Goal: Task Accomplishment & Management: Manage account settings

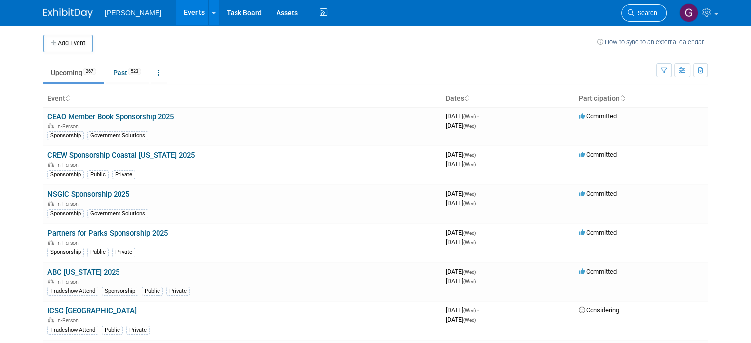
click at [658, 17] on link "Search" at bounding box center [643, 12] width 45 height 17
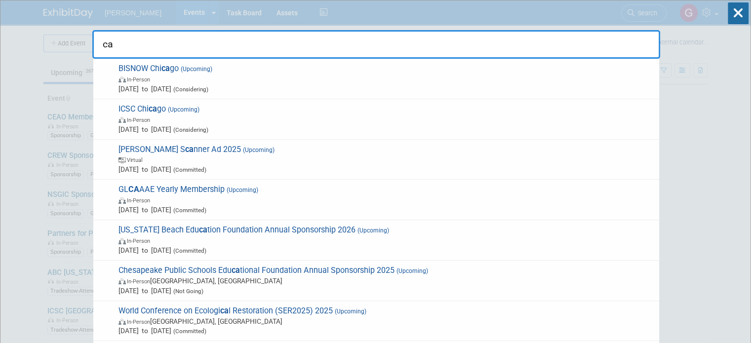
type input "c"
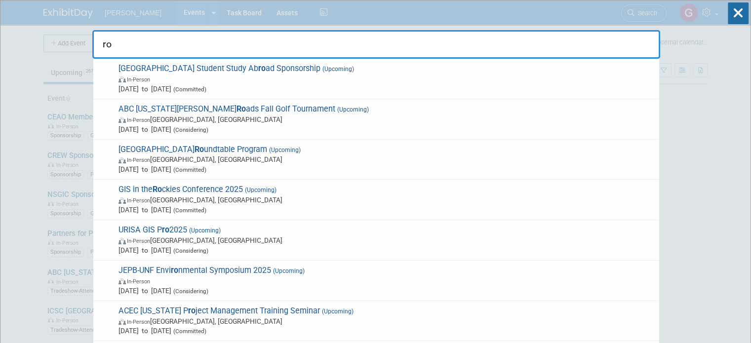
type input "r"
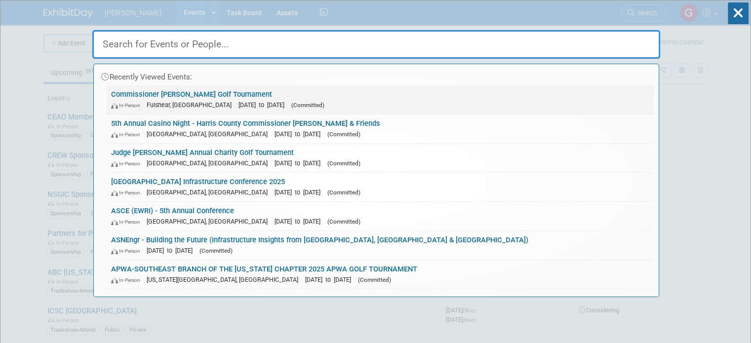
type input "L"
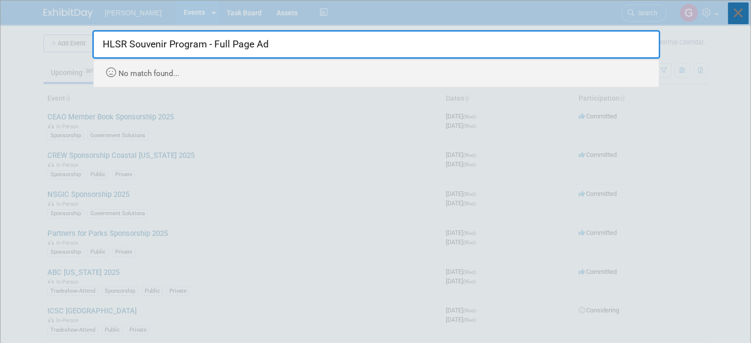
type input "HLSR Souvenir Program - Full Page Ad"
click at [740, 20] on icon at bounding box center [738, 13] width 21 height 22
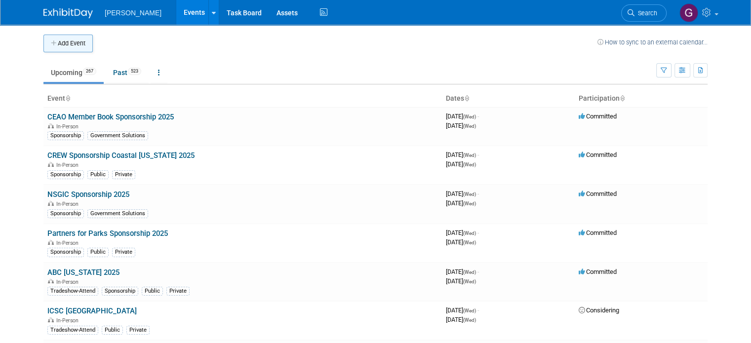
click at [55, 48] on button "Add Event" at bounding box center [67, 44] width 49 height 18
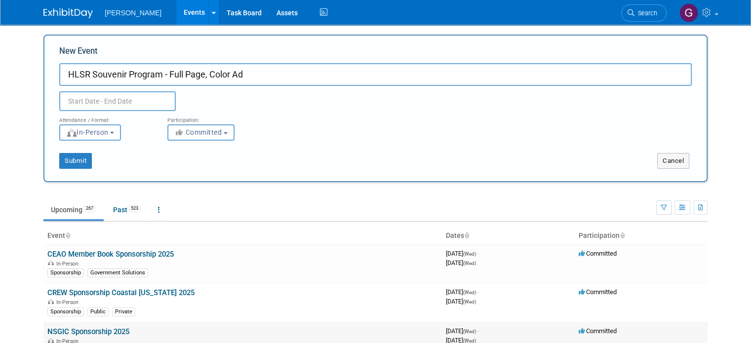
type input "HLSR Souvenir Program - Full Page, Color Ad"
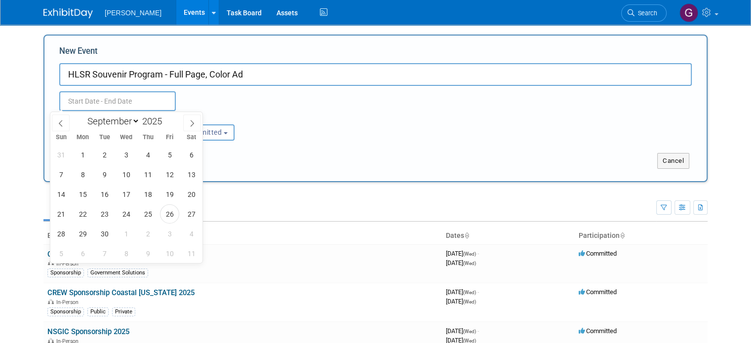
click at [130, 109] on body "Woolpert Events Add Event Bulk Upload Events Shareable Event Boards Recently Vi…" at bounding box center [375, 171] width 751 height 343
click at [130, 109] on input "text" at bounding box center [117, 101] width 117 height 20
click at [186, 126] on span at bounding box center [192, 123] width 18 height 17
select select "10"
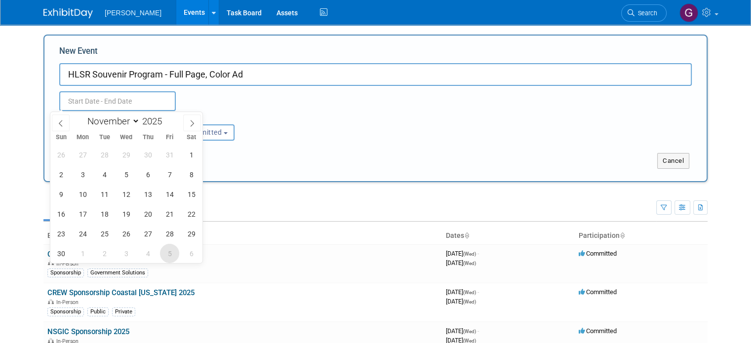
click at [170, 249] on span "5" at bounding box center [169, 253] width 19 height 19
type input "Dec 5, 2025 to Dec 5, 2025"
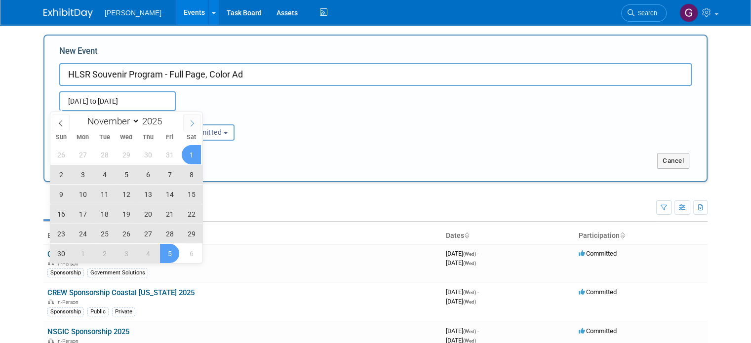
click at [187, 123] on span at bounding box center [192, 123] width 18 height 17
select select "11"
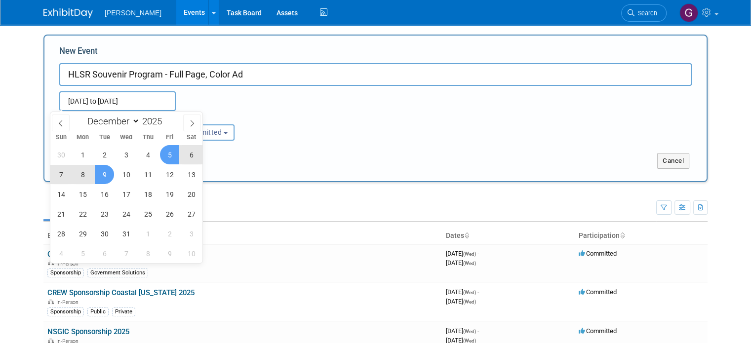
click at [89, 172] on span "8" at bounding box center [82, 174] width 19 height 19
type input "Dec 5, 2025 to Dec 8, 2025"
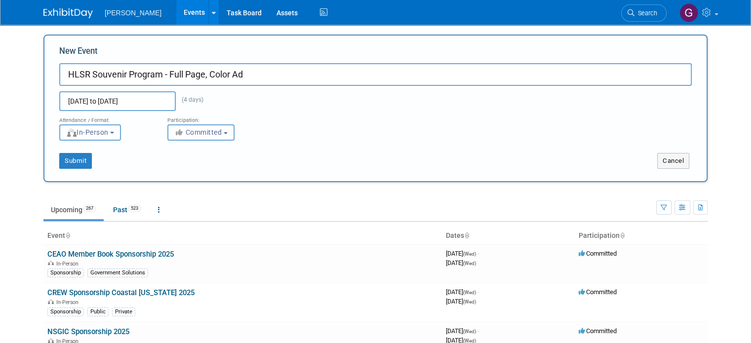
click at [105, 139] on button "In-Person" at bounding box center [90, 132] width 62 height 16
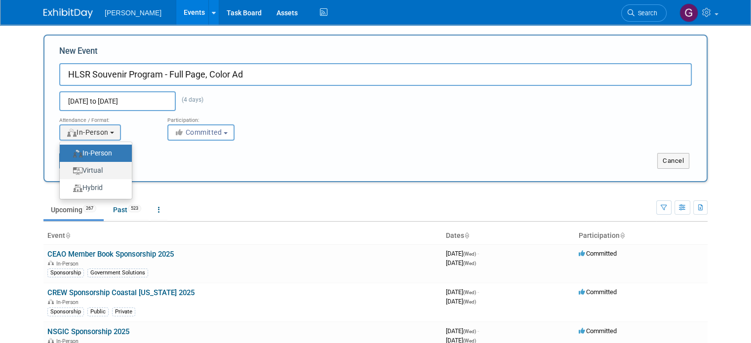
click at [100, 176] on label "Virtual" at bounding box center [93, 170] width 57 height 13
click at [69, 174] on input "Virtual" at bounding box center [65, 170] width 6 height 6
select select "2"
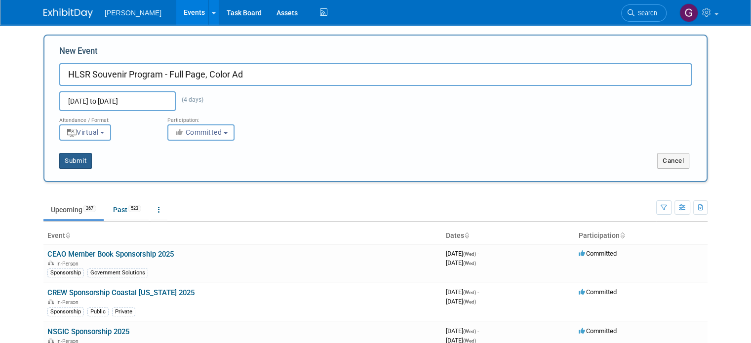
click at [62, 164] on button "Submit" at bounding box center [75, 161] width 33 height 16
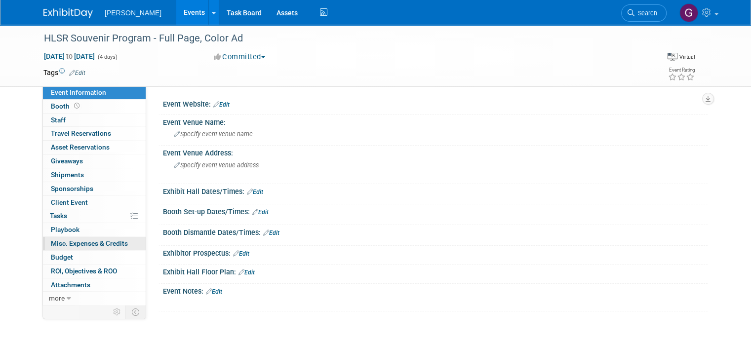
click at [80, 241] on span "Misc. Expenses & Credits 0" at bounding box center [89, 244] width 77 height 8
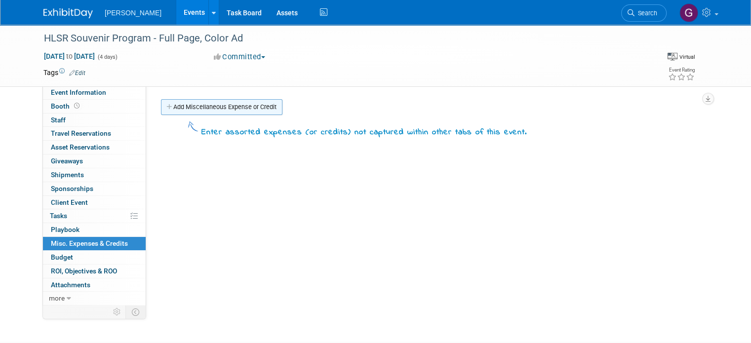
click at [243, 102] on link "Add Miscellaneous Expense or Credit" at bounding box center [221, 107] width 121 height 16
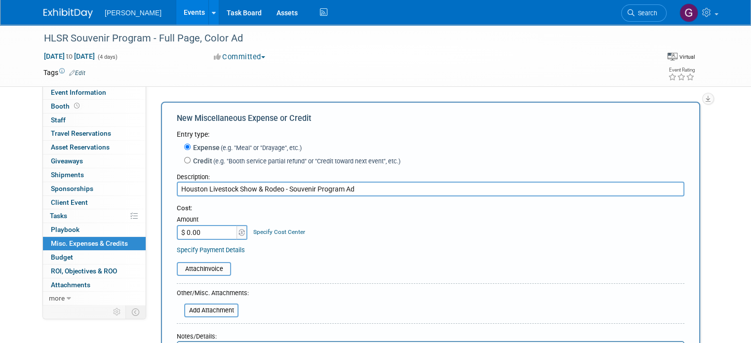
type input "Houston Livestock Show & Rodeo - Souvenir Program Ad"
click at [210, 231] on input "$ 0.00" at bounding box center [208, 232] width 62 height 15
type input "$ 1,000.00"
click at [272, 270] on table "Attach Invoice" at bounding box center [431, 269] width 508 height 14
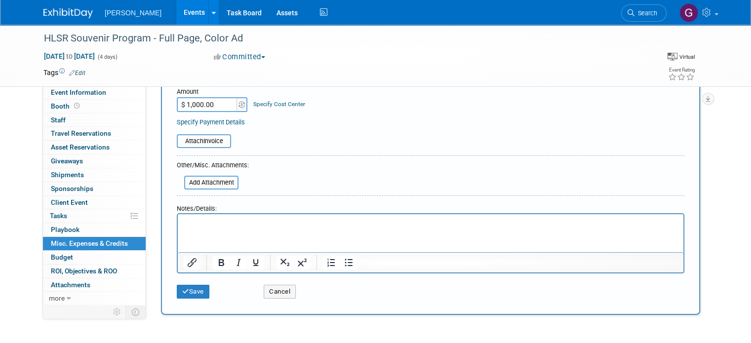
scroll to position [122, 0]
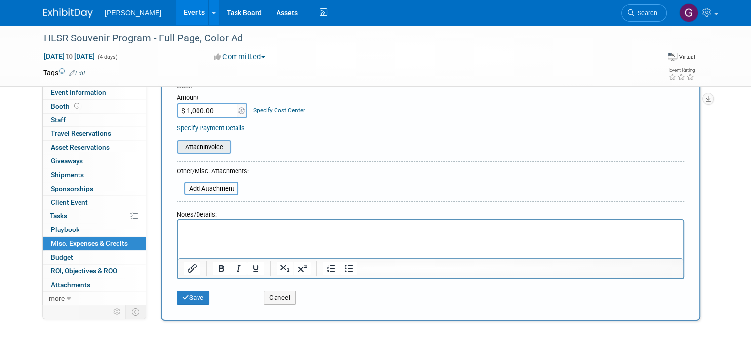
click at [202, 151] on input "file" at bounding box center [172, 147] width 118 height 12
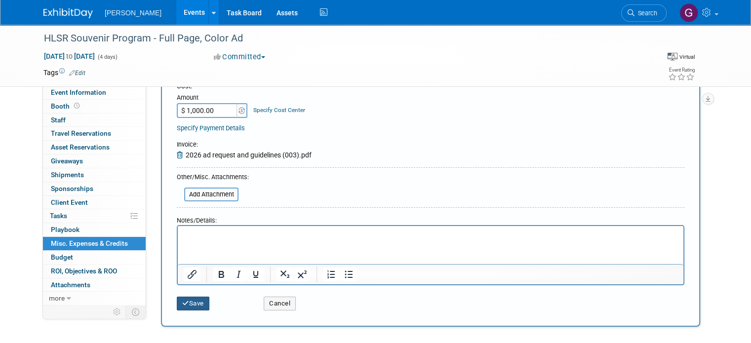
click at [188, 304] on button "Save" at bounding box center [193, 304] width 33 height 14
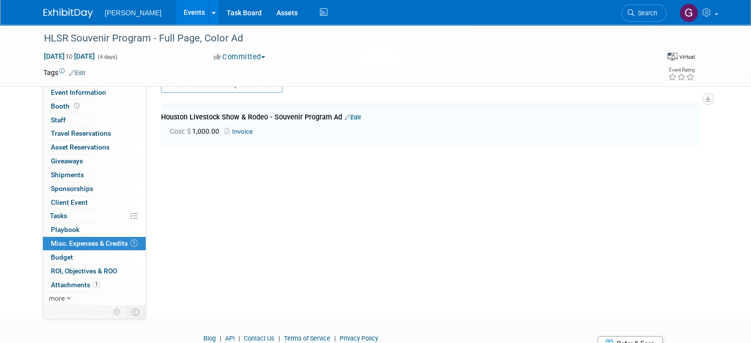
scroll to position [21, 0]
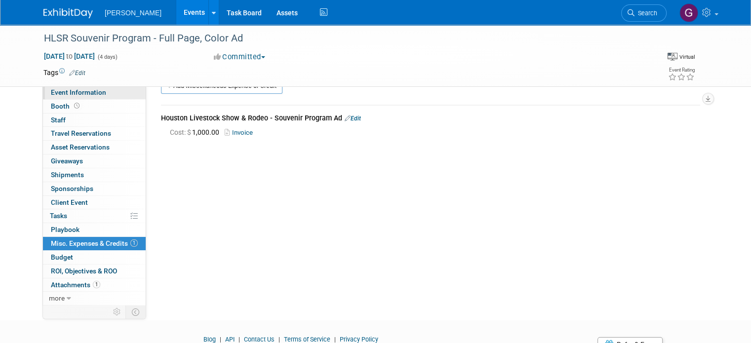
click at [118, 98] on link "Event Information" at bounding box center [94, 92] width 103 height 13
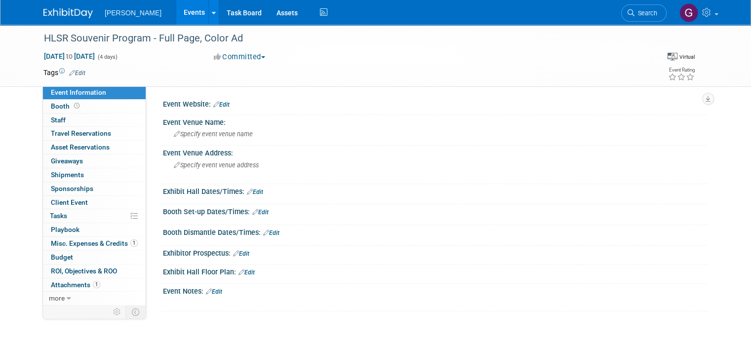
click at [212, 288] on link "Edit" at bounding box center [214, 291] width 16 height 7
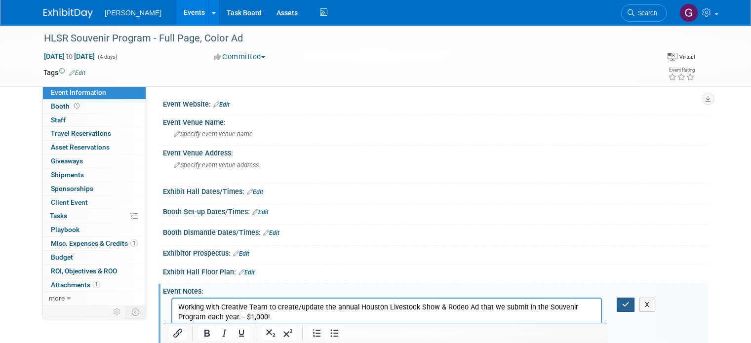
click at [630, 306] on icon "button" at bounding box center [625, 304] width 7 height 7
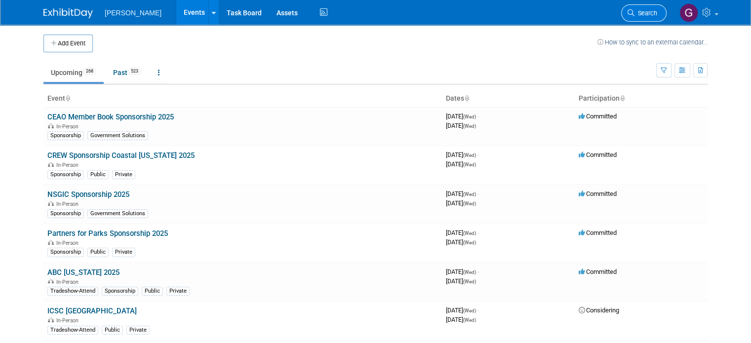
click at [645, 13] on span "Search" at bounding box center [646, 12] width 23 height 7
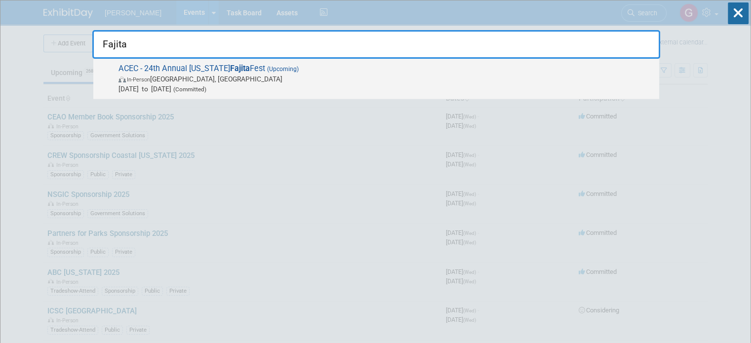
type input "Fajita"
click at [392, 69] on span "ACEC - 24th Annual [US_STATE] Fajita Fest (Upcoming) In-Person [GEOGRAPHIC_DATA…" at bounding box center [385, 79] width 539 height 30
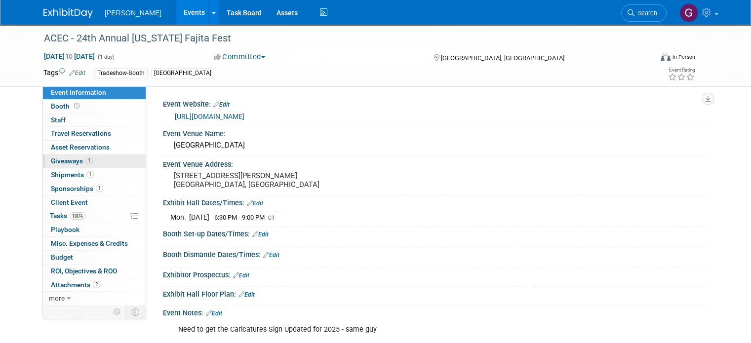
click at [85, 156] on link "1 Giveaways 1" at bounding box center [94, 161] width 103 height 13
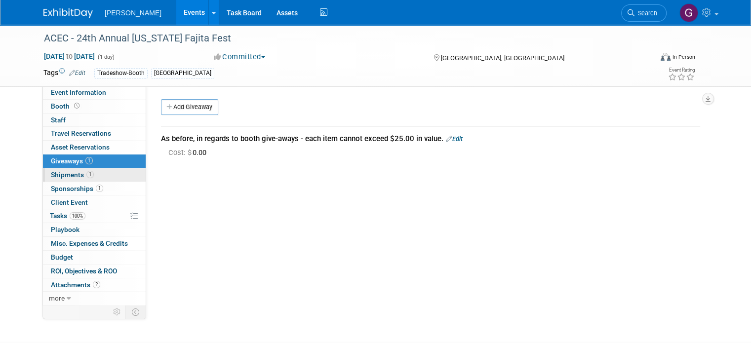
click at [88, 175] on link "1 Shipments 1" at bounding box center [94, 174] width 103 height 13
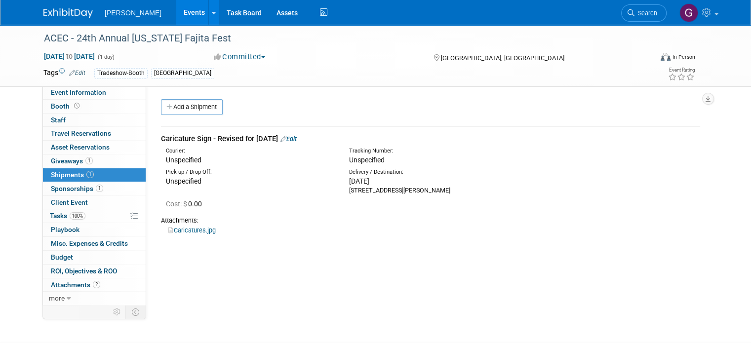
click at [178, 233] on link "Caricatures.jpg" at bounding box center [191, 230] width 47 height 7
click at [269, 10] on link "Assets" at bounding box center [287, 12] width 36 height 25
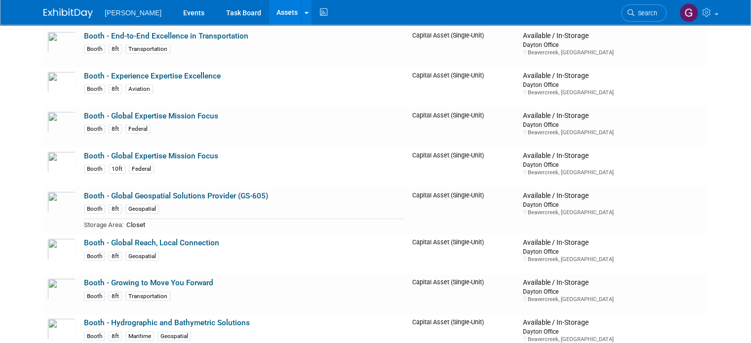
scroll to position [2768, 0]
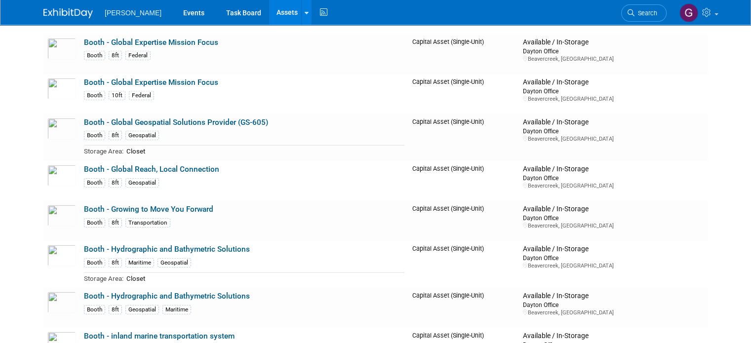
drag, startPoint x: 756, startPoint y: 16, endPoint x: 758, endPoint y: 76, distance: 59.8
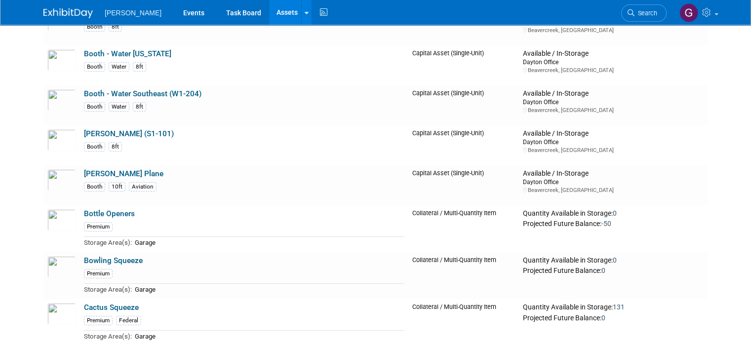
scroll to position [4025, 0]
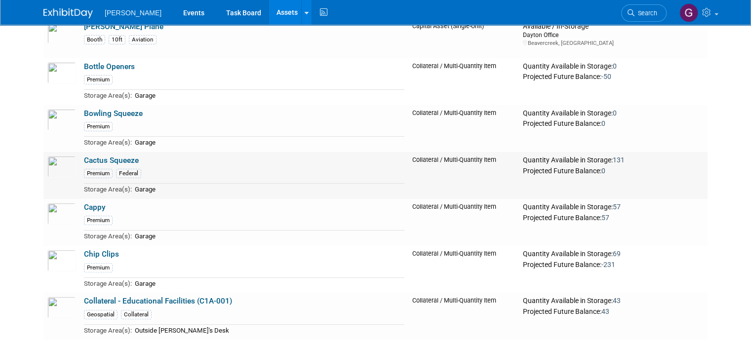
click at [84, 156] on link "Cactus Squeeze" at bounding box center [111, 160] width 55 height 9
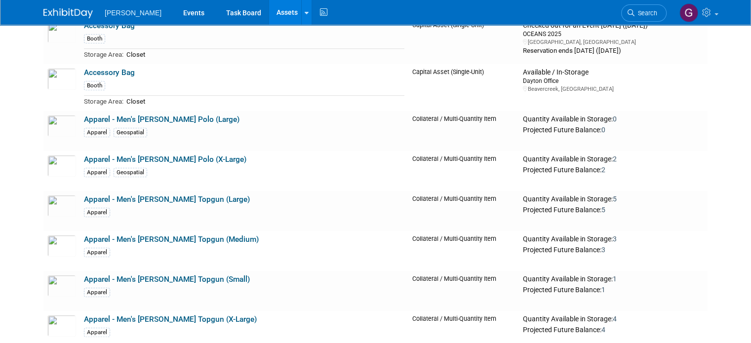
scroll to position [216, 0]
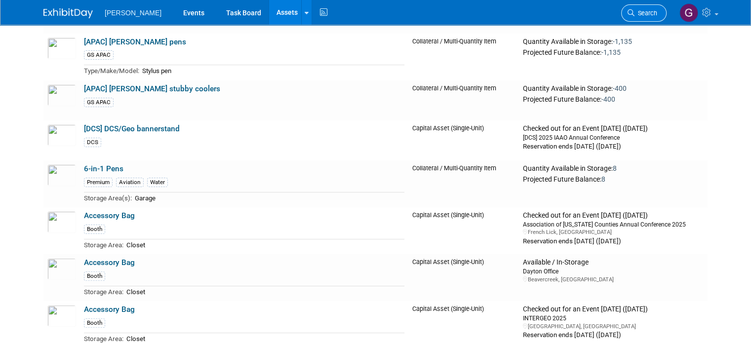
click at [657, 14] on span "Search" at bounding box center [646, 12] width 23 height 7
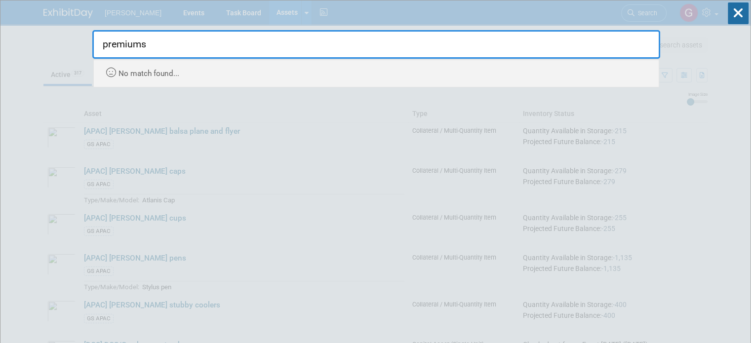
type input "premiums"
click at [251, 11] on div "premiums Recently Viewed Events: ACEC - 24th Annual Texas Fajita Fest In-Person…" at bounding box center [376, 43] width 568 height 87
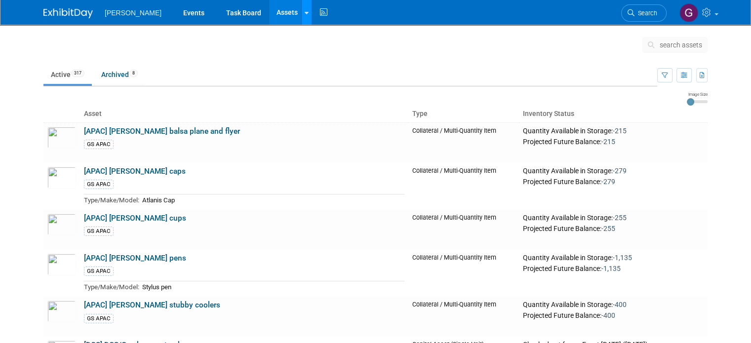
click at [301, 19] on link at bounding box center [306, 12] width 10 height 25
click at [302, 35] on link "Search Assets" at bounding box center [344, 36] width 85 height 14
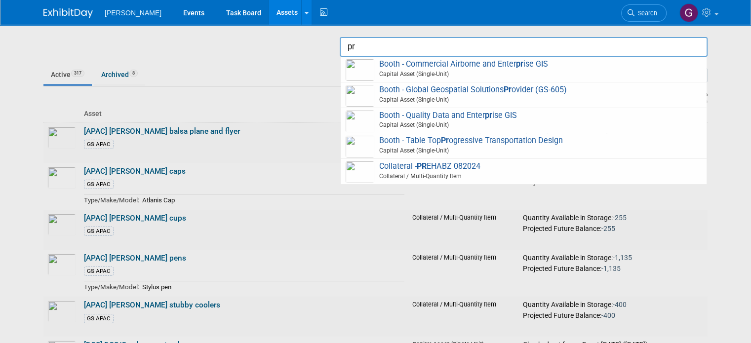
type input "p"
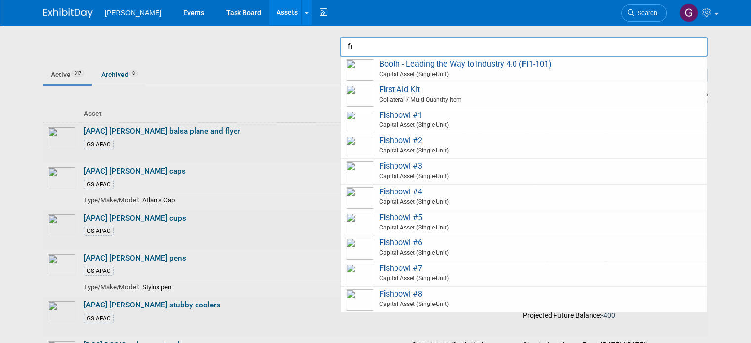
type input "f"
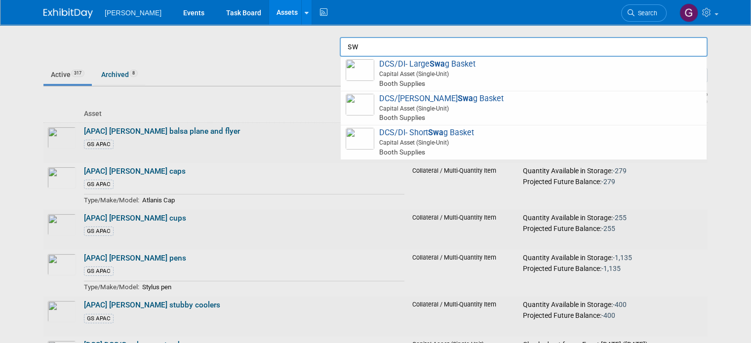
type input "s"
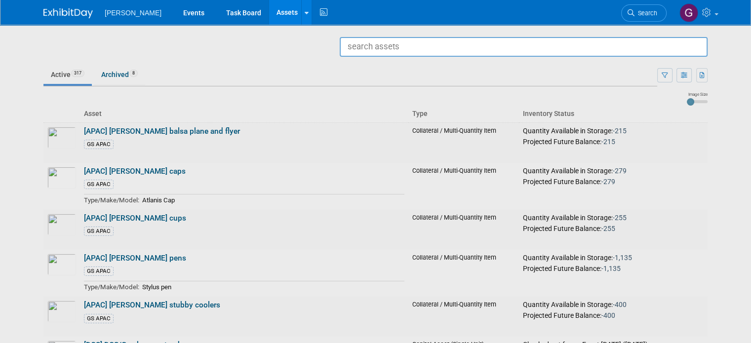
click at [376, 59] on div at bounding box center [376, 171] width 0 height 343
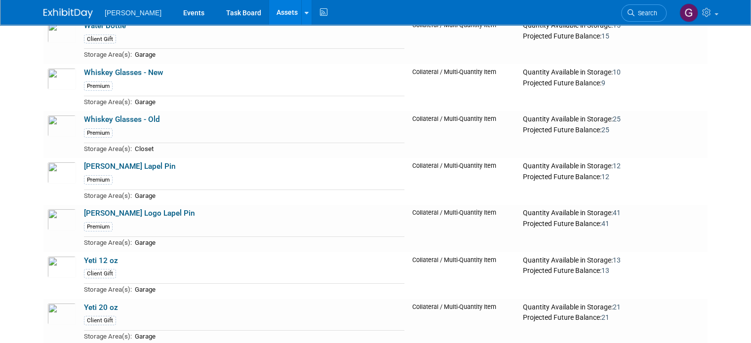
scroll to position [14697, 0]
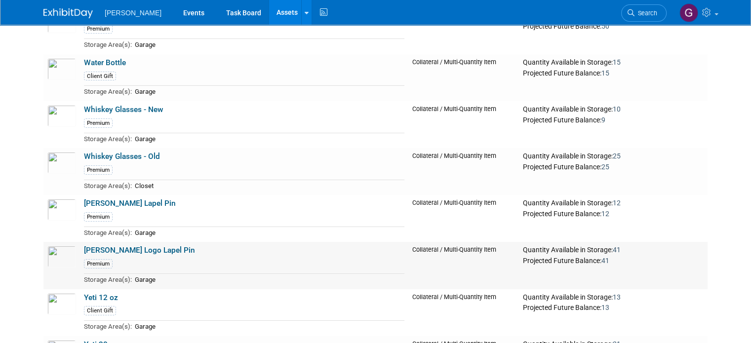
click at [145, 246] on link "Woolpert Logo Lapel Pin" at bounding box center [139, 250] width 111 height 9
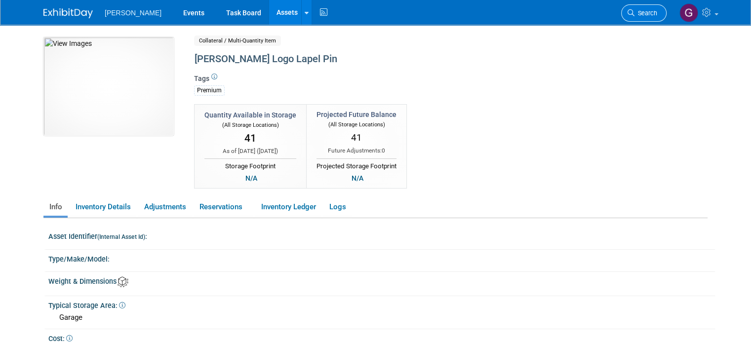
click at [667, 12] on link "Search" at bounding box center [643, 12] width 45 height 17
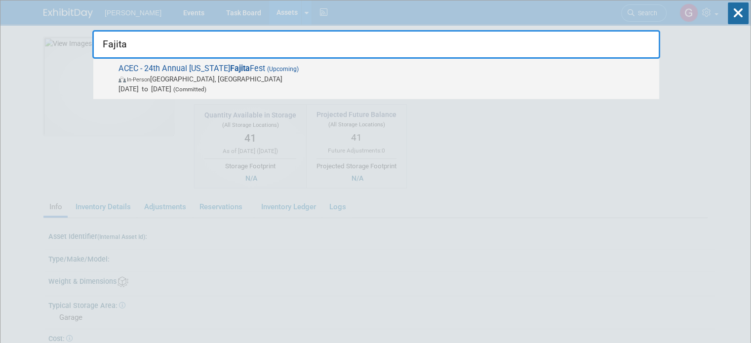
type input "Fajita"
click at [264, 77] on span "In-Person [GEOGRAPHIC_DATA], [GEOGRAPHIC_DATA]" at bounding box center [387, 79] width 536 height 10
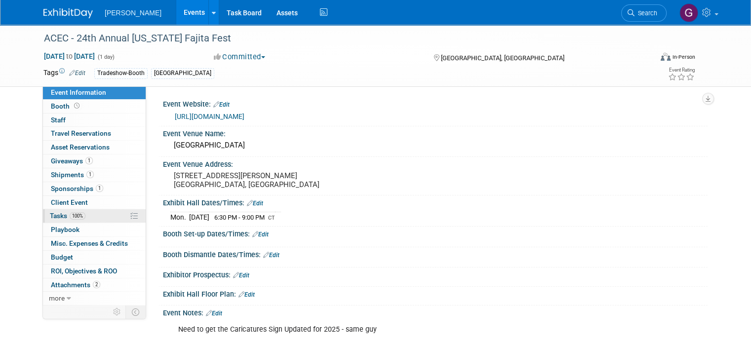
click at [55, 216] on span "Tasks 100%" at bounding box center [68, 216] width 36 height 8
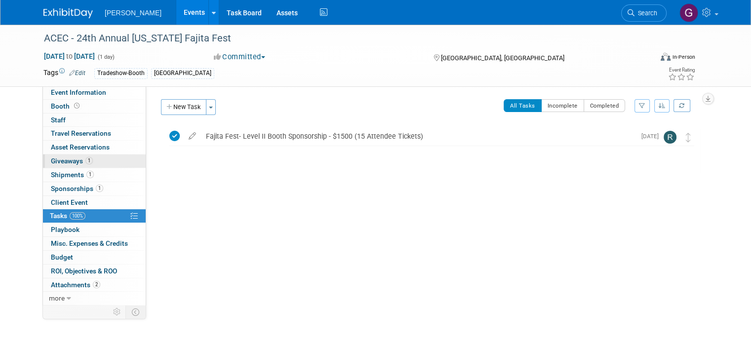
click at [72, 161] on span "Giveaways 1" at bounding box center [72, 161] width 42 height 8
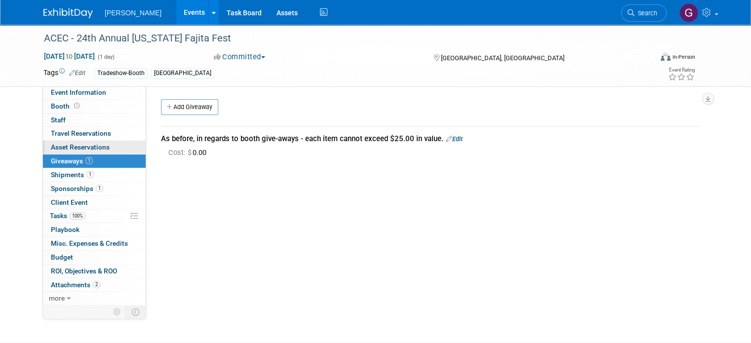
click at [77, 148] on span "Asset Reservations 0" at bounding box center [80, 147] width 59 height 8
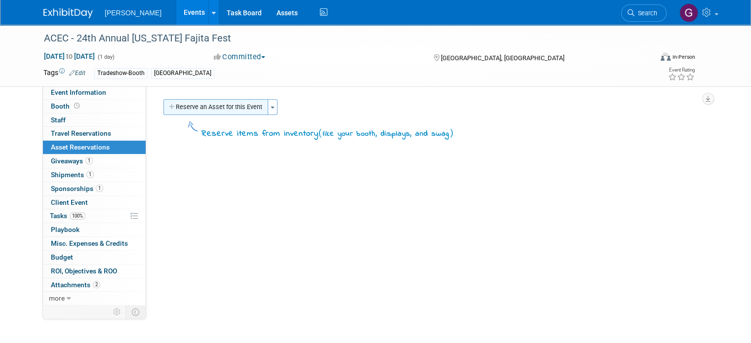
click at [205, 110] on button "Reserve an Asset for this Event" at bounding box center [215, 107] width 105 height 16
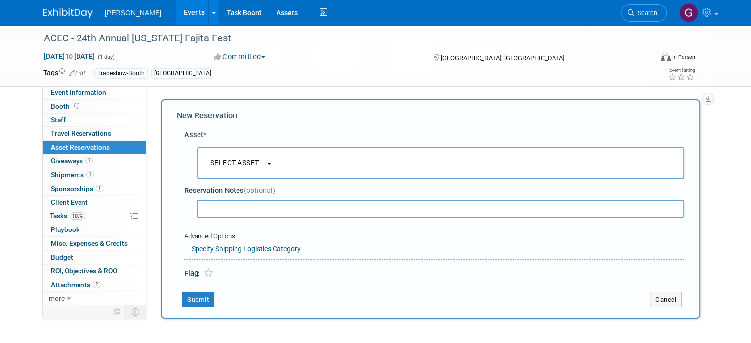
scroll to position [9, 0]
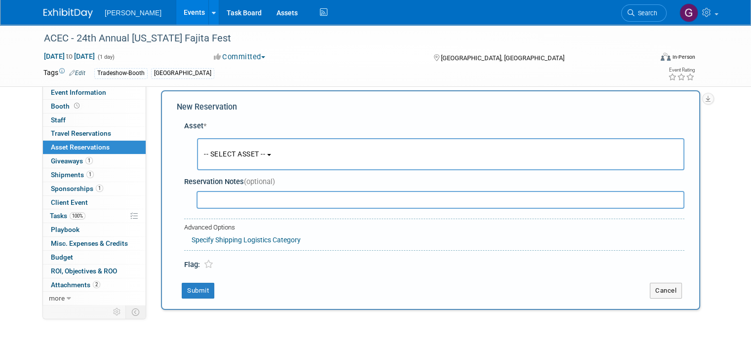
click at [234, 156] on span "-- SELECT ASSET --" at bounding box center [234, 154] width 61 height 8
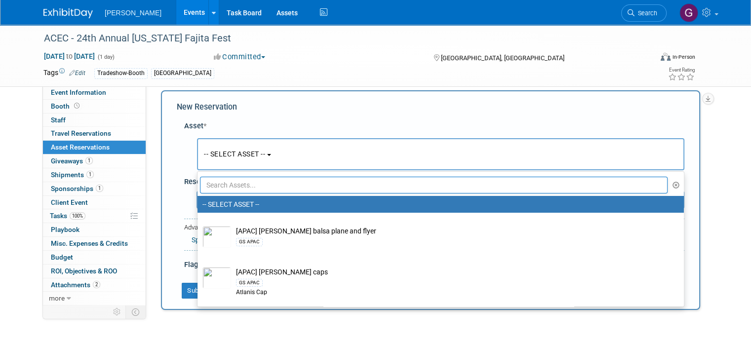
click at [235, 184] on input "text" at bounding box center [434, 185] width 468 height 17
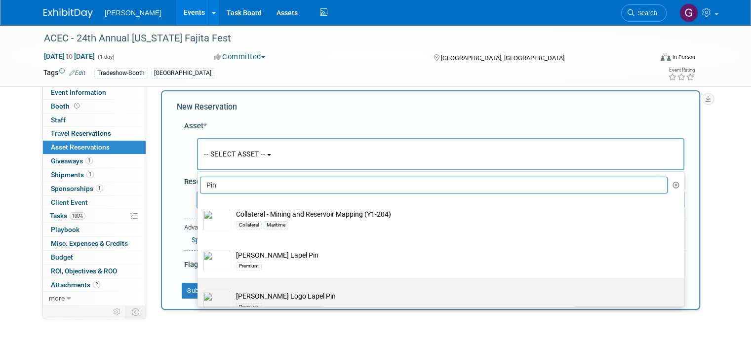
type input "Pin"
click at [261, 288] on label "Woolpert Logo Lapel Pin Premium" at bounding box center [438, 298] width 472 height 37
click at [199, 288] on input "Woolpert Logo Lapel Pin Premium" at bounding box center [196, 286] width 6 height 6
select select "10726570"
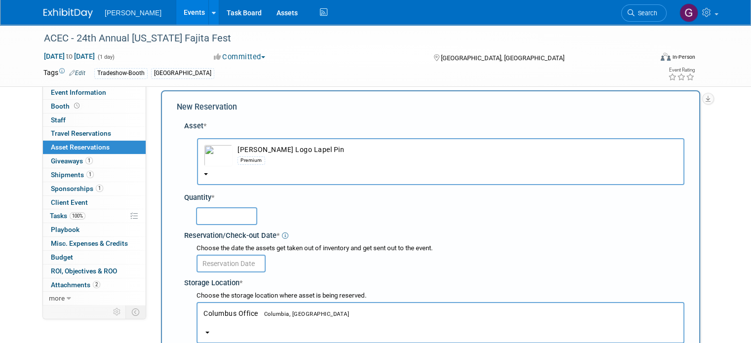
click at [209, 211] on input "text" at bounding box center [226, 216] width 61 height 18
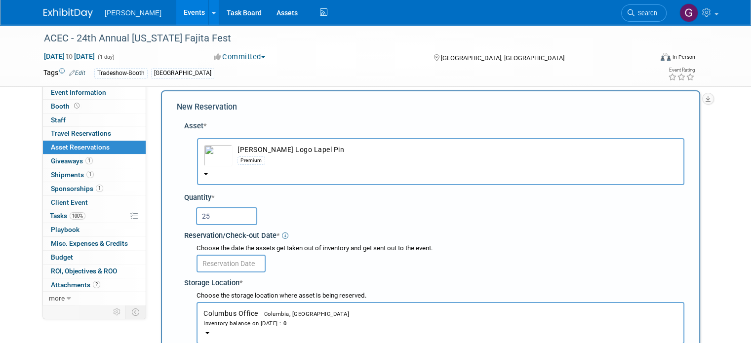
type input "25"
click at [236, 264] on input "text" at bounding box center [231, 264] width 69 height 18
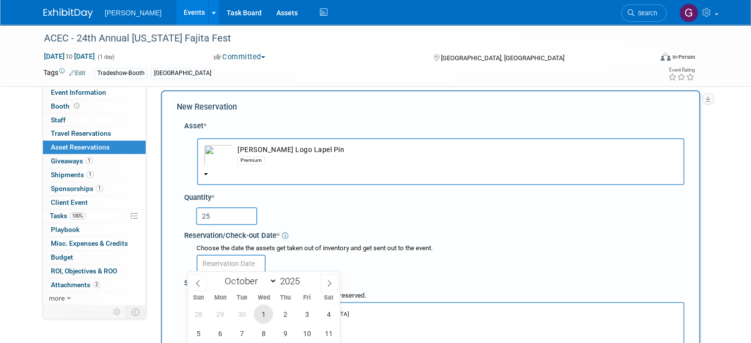
click at [261, 319] on span "1" at bounding box center [263, 314] width 19 height 19
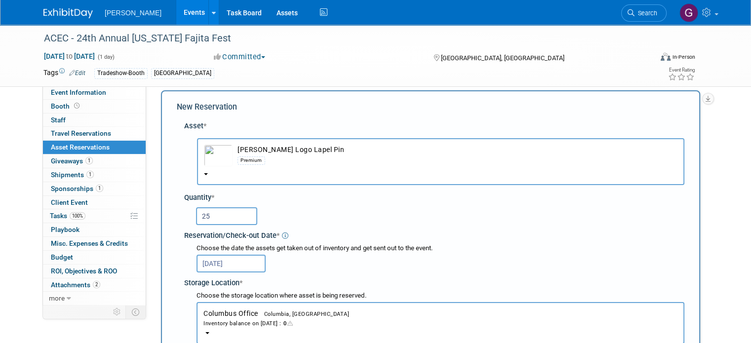
click at [239, 267] on input "[DATE]" at bounding box center [231, 264] width 69 height 18
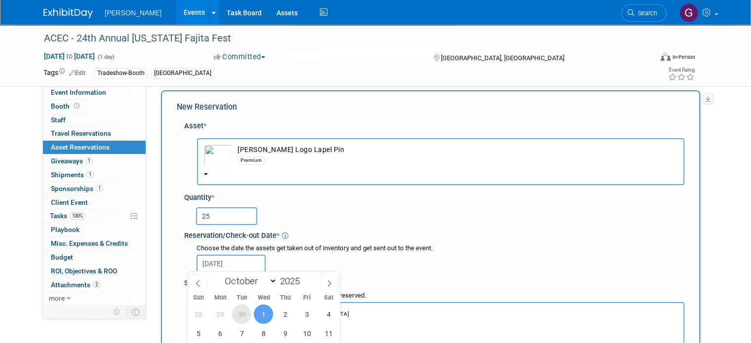
click at [240, 320] on span "30" at bounding box center [241, 314] width 19 height 19
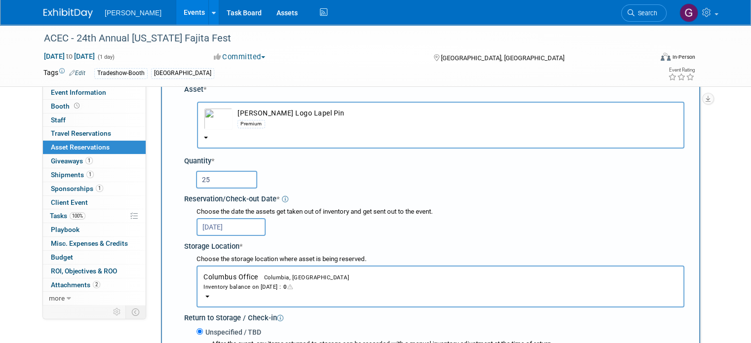
scroll to position [46, 0]
click at [243, 232] on input "Sep 30, 2025" at bounding box center [231, 227] width 69 height 18
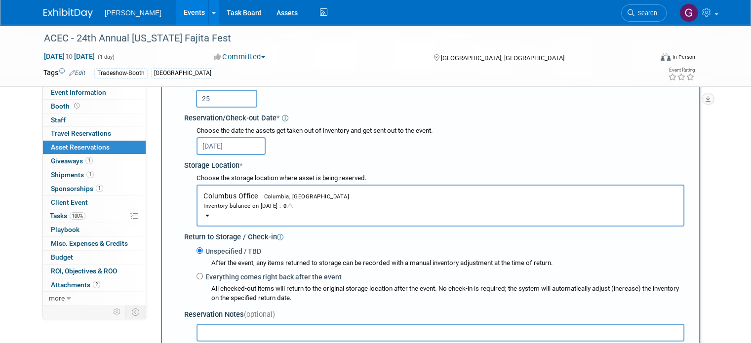
scroll to position [138, 0]
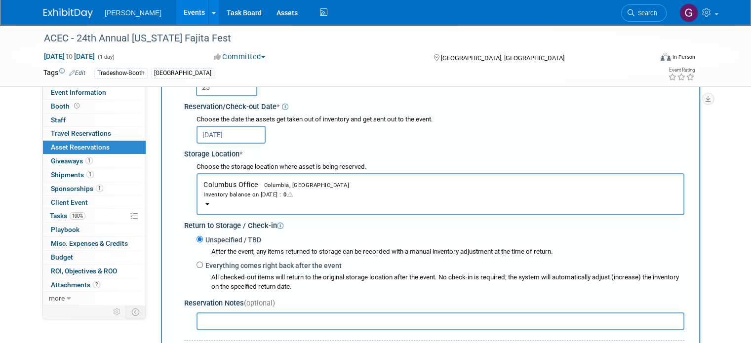
click at [227, 132] on input "Sep 30, 2025" at bounding box center [231, 135] width 69 height 18
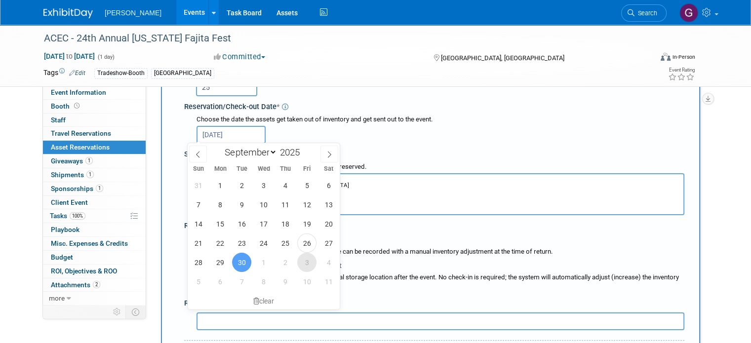
click at [310, 262] on span "3" at bounding box center [306, 262] width 19 height 19
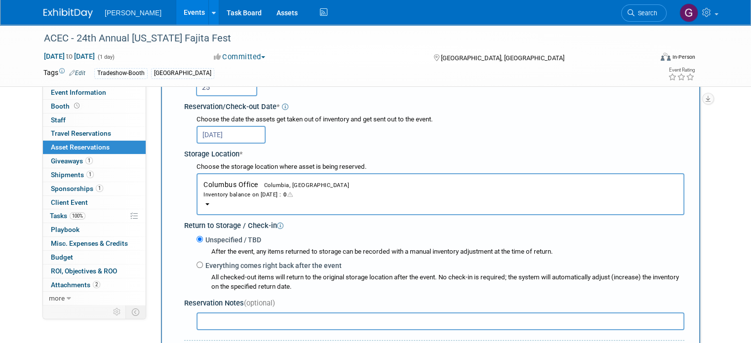
click at [234, 138] on input "Oct 3, 2025" at bounding box center [231, 135] width 69 height 18
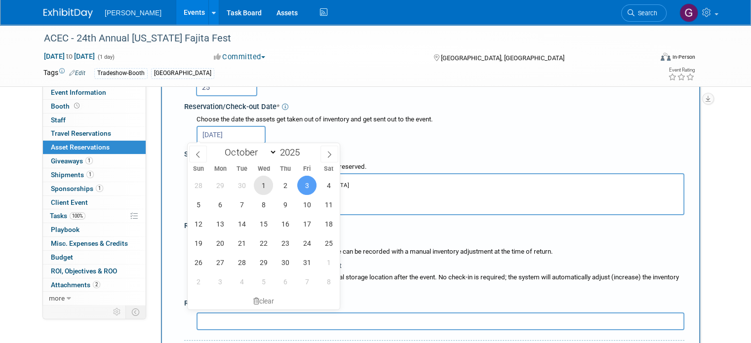
click at [258, 185] on span "1" at bounding box center [263, 185] width 19 height 19
type input "Oct 1, 2025"
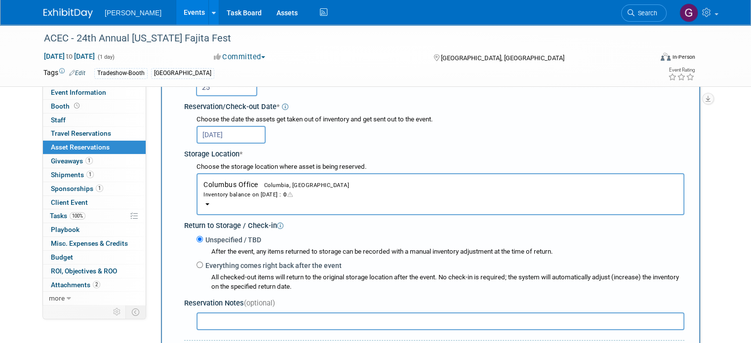
click at [293, 197] on div "Inventory balance on Oct 1, 2025 : 0" at bounding box center [440, 194] width 474 height 9
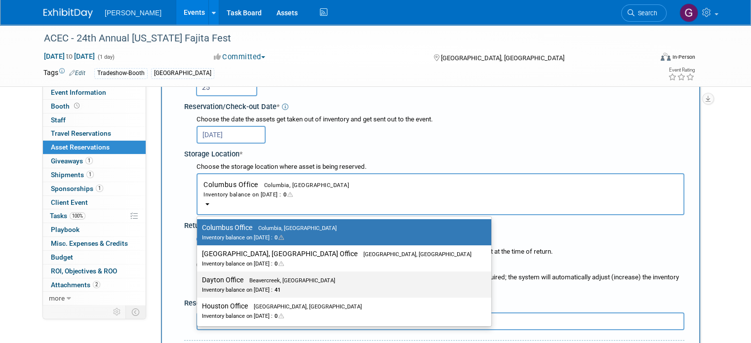
click at [282, 282] on span "Beavercreek, OH" at bounding box center [289, 281] width 92 height 6
click at [199, 282] on input "Dayton Office Beavercreek, OH Inventory balance on Oct 1, 2025 : 41" at bounding box center [195, 280] width 6 height 6
select select "11223930"
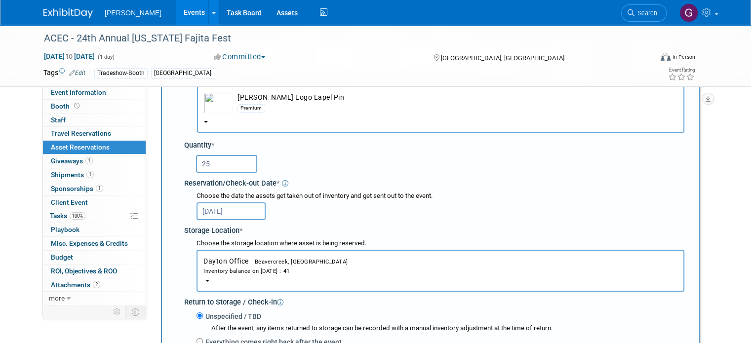
scroll to position [35, 0]
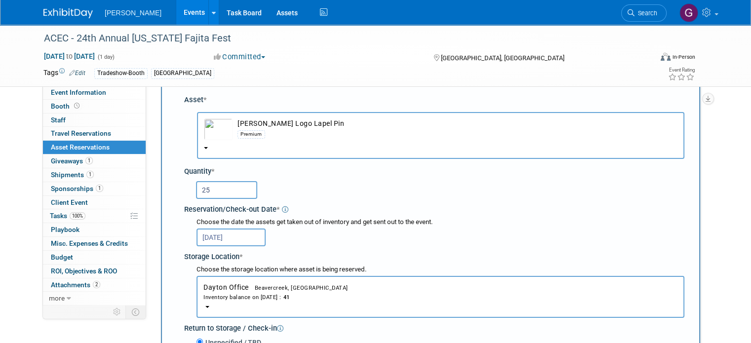
click at [204, 148] on b "button" at bounding box center [206, 148] width 4 height 2
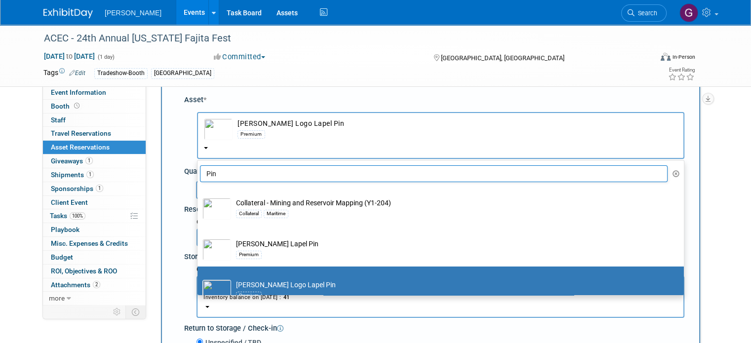
scroll to position [14, 0]
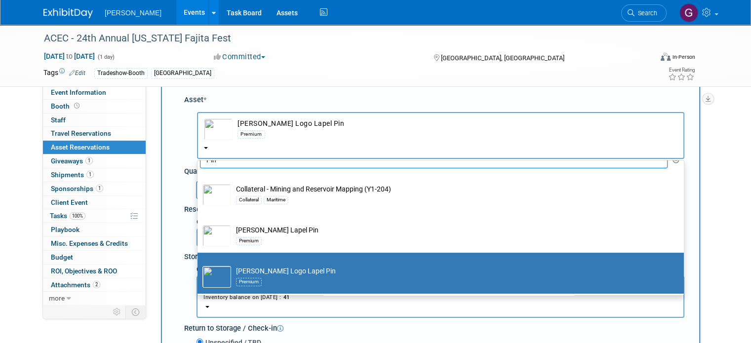
click at [442, 95] on div "Asset *" at bounding box center [434, 100] width 500 height 10
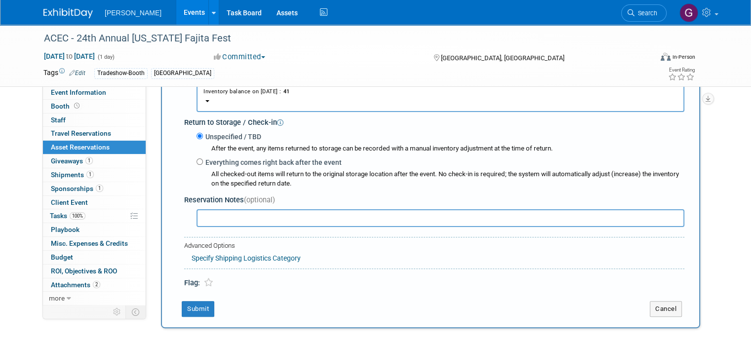
scroll to position [244, 0]
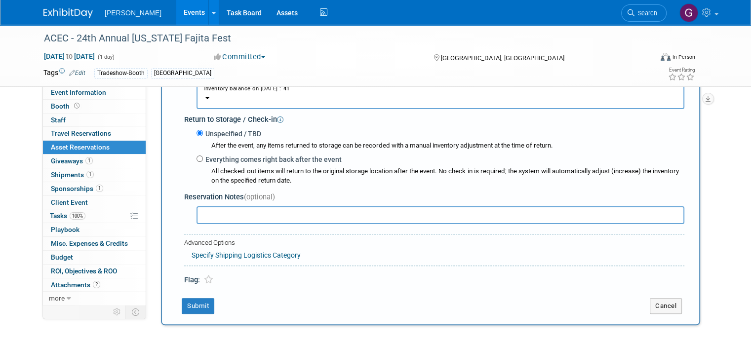
click at [227, 217] on input "text" at bounding box center [441, 215] width 488 height 18
click at [192, 303] on button "Submit" at bounding box center [198, 306] width 33 height 16
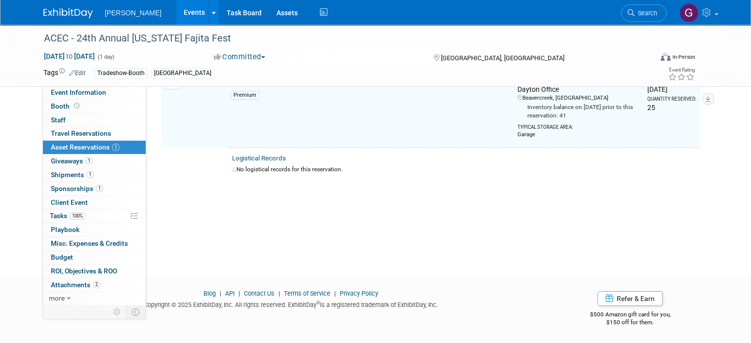
scroll to position [11, 0]
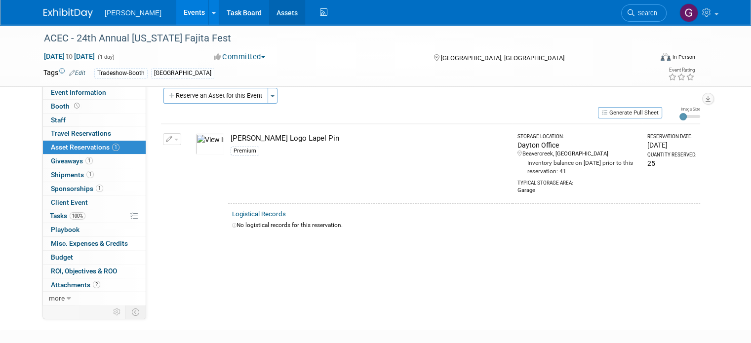
click at [269, 10] on link "Assets" at bounding box center [287, 12] width 36 height 25
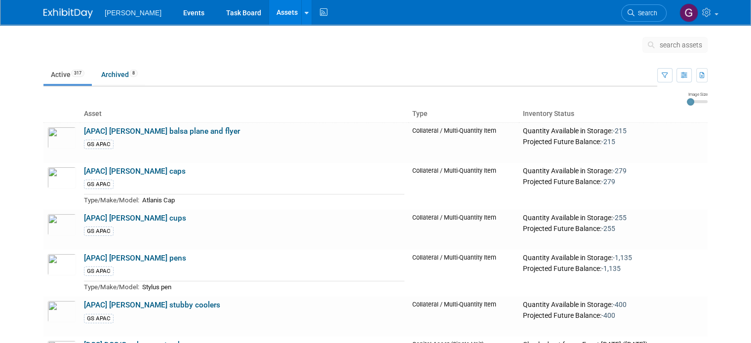
click at [675, 47] on span "search assets" at bounding box center [681, 45] width 42 height 8
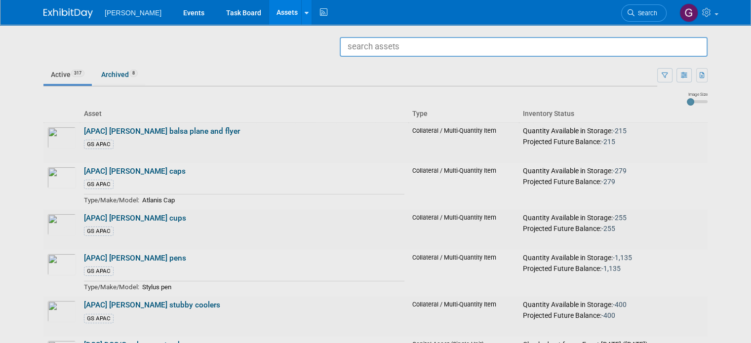
click at [675, 47] on input "text" at bounding box center [524, 47] width 368 height 20
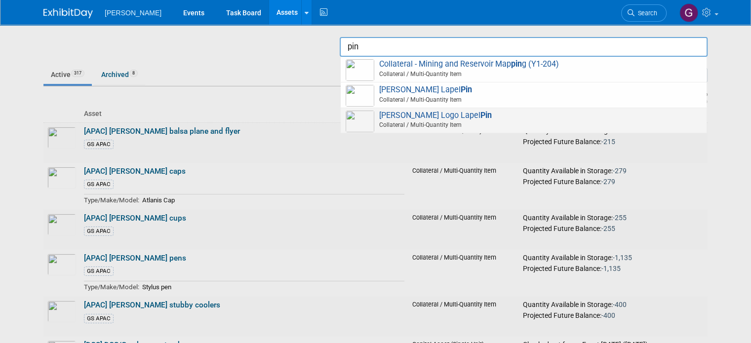
click at [555, 118] on span "[PERSON_NAME] Logo Lapel Pin Collateral / Multi-Quantity Item" at bounding box center [524, 121] width 356 height 20
type input "[PERSON_NAME] Logo Lapel Pin"
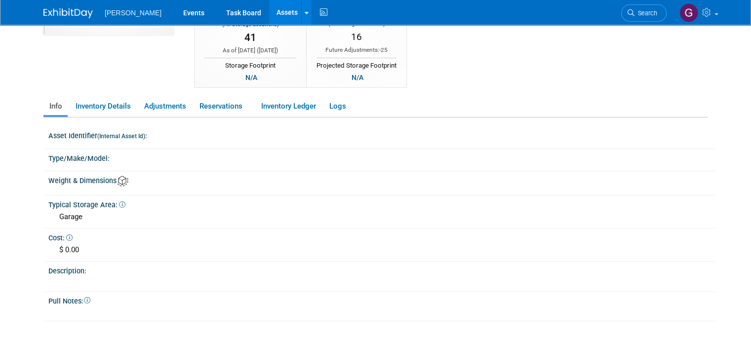
scroll to position [99, 0]
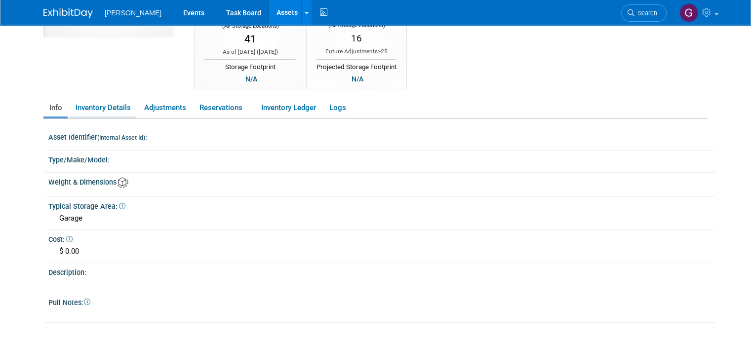
click at [101, 102] on link "Inventory Details" at bounding box center [103, 107] width 67 height 17
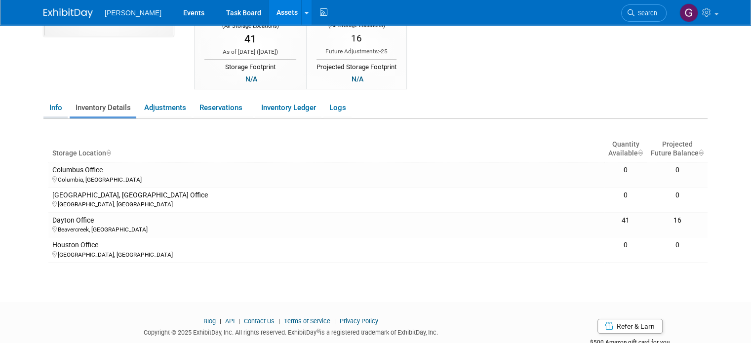
click at [48, 104] on link "Info" at bounding box center [55, 107] width 24 height 17
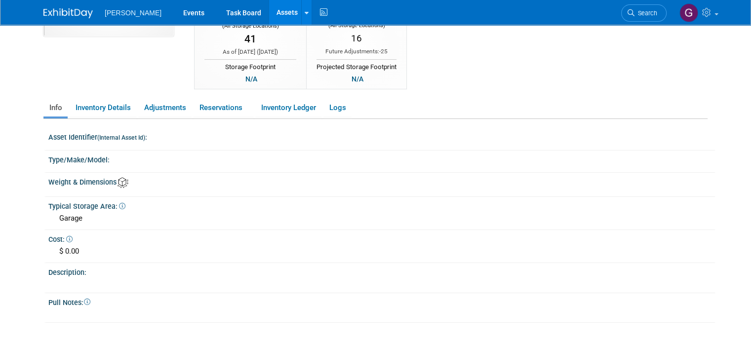
click at [61, 12] on img at bounding box center [67, 13] width 49 height 10
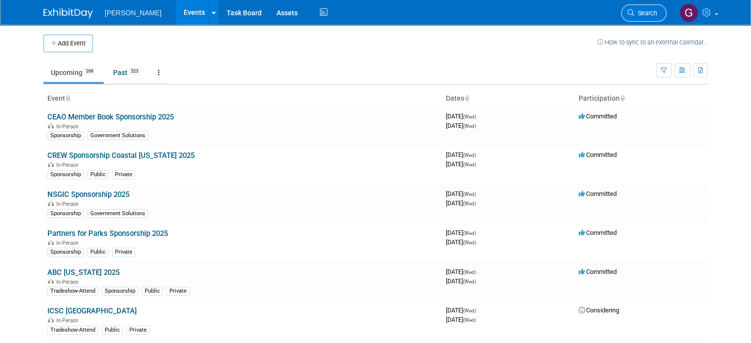
click at [655, 16] on span "Search" at bounding box center [646, 12] width 23 height 7
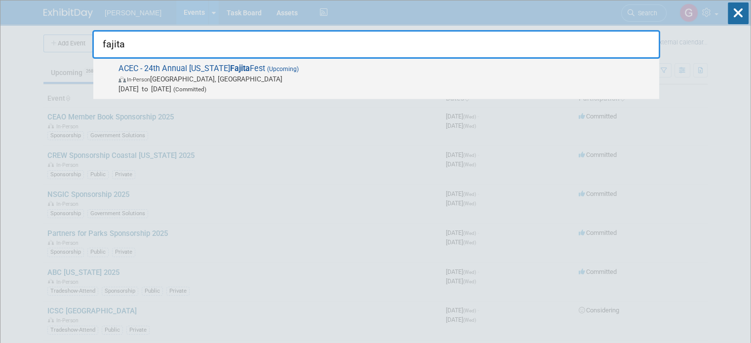
type input "fajita"
click at [381, 86] on span "Oct 13, 2025 to Oct 13, 2025 (Committed)" at bounding box center [387, 89] width 536 height 10
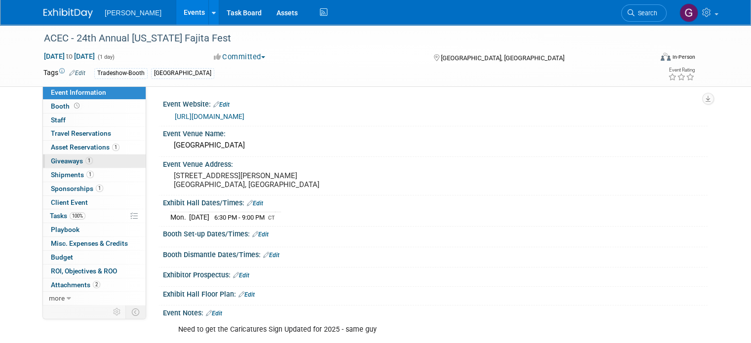
click at [85, 162] on span "1" at bounding box center [88, 160] width 7 height 7
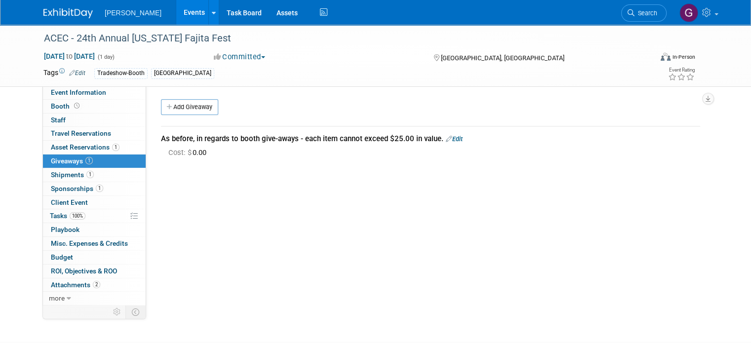
click at [447, 141] on link "Edit" at bounding box center [454, 138] width 17 height 7
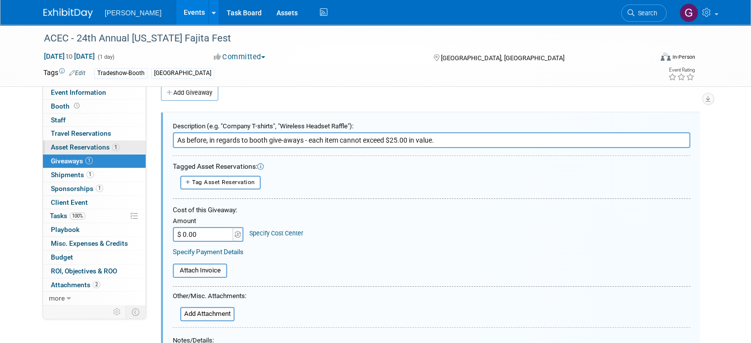
drag, startPoint x: 446, startPoint y: 139, endPoint x: 134, endPoint y: 142, distance: 311.7
click at [134, 142] on div "Event Information Event Info Booth Booth 0 Staff 0 Staff 0 Travel Reservations …" at bounding box center [375, 220] width 679 height 421
click at [134, 142] on link "1 Asset Reservations 1" at bounding box center [94, 147] width 103 height 13
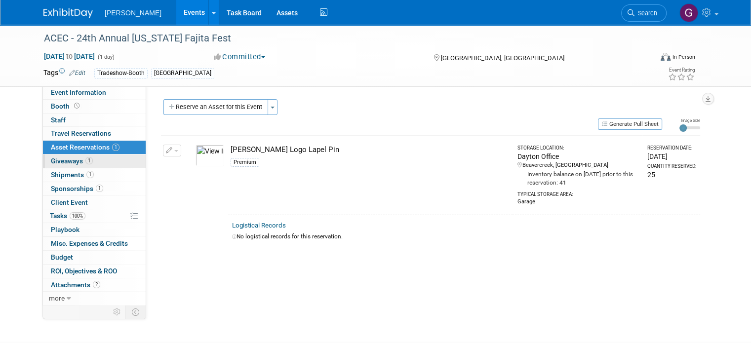
click at [108, 160] on link "1 Giveaways 1" at bounding box center [94, 161] width 103 height 13
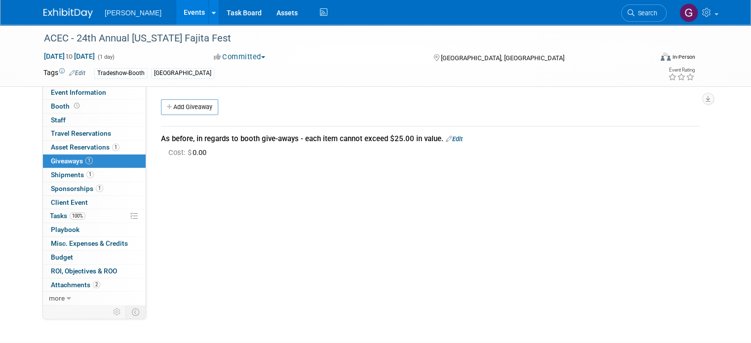
click at [217, 137] on div "As before, in regards to booth give-aways - each item cannot exceed $25.00 in v…" at bounding box center [430, 139] width 539 height 10
click at [450, 139] on link "Edit" at bounding box center [454, 138] width 17 height 7
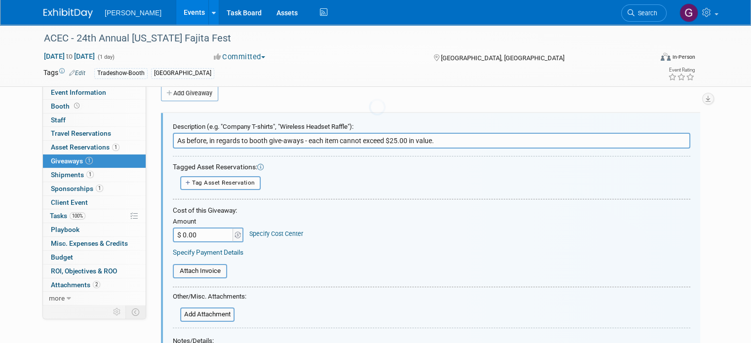
scroll to position [14, 0]
drag, startPoint x: 440, startPoint y: 141, endPoint x: 145, endPoint y: 136, distance: 294.9
click at [154, 136] on div "Description (e.g. "Company T-shirts", "Wireless Headset Raffle"): As before, in…" at bounding box center [431, 267] width 554 height 329
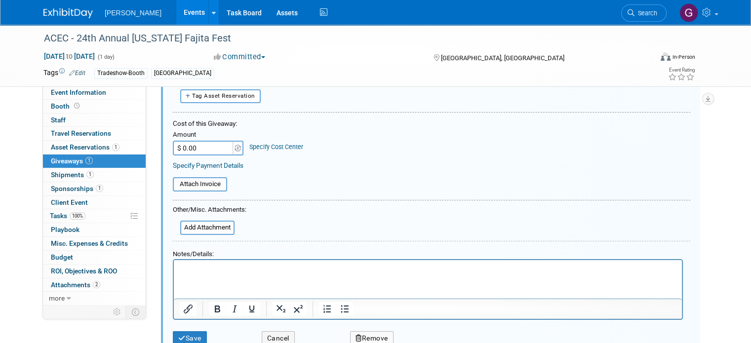
scroll to position [116, 0]
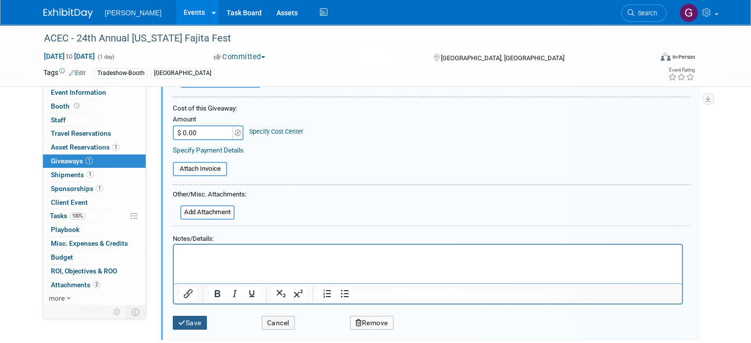
type input "Caricature Artist Sign (Mindy to Revise Date from Last Year)"
click at [183, 320] on button "Save" at bounding box center [190, 323] width 34 height 14
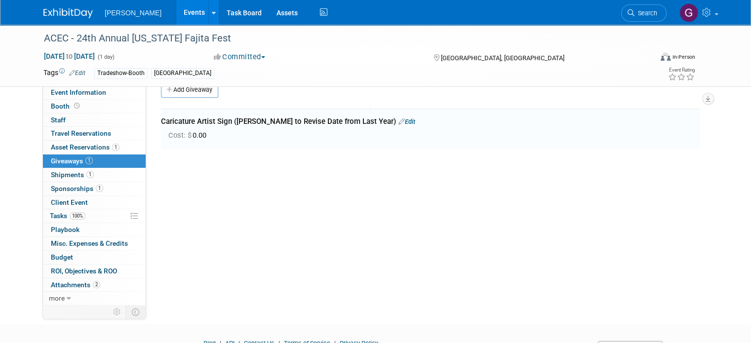
scroll to position [14, 0]
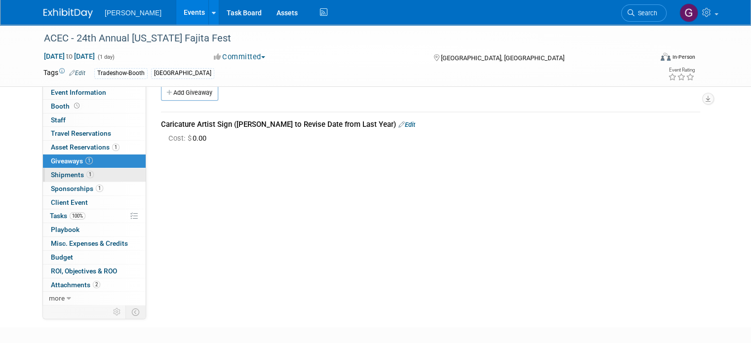
click at [85, 179] on link "1 Shipments 1" at bounding box center [94, 174] width 103 height 13
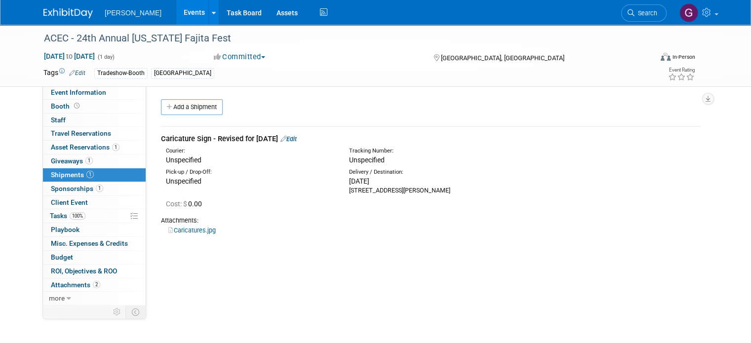
click at [180, 231] on link "Caricatures.jpg" at bounding box center [191, 230] width 47 height 7
click at [85, 162] on span "1" at bounding box center [88, 160] width 7 height 7
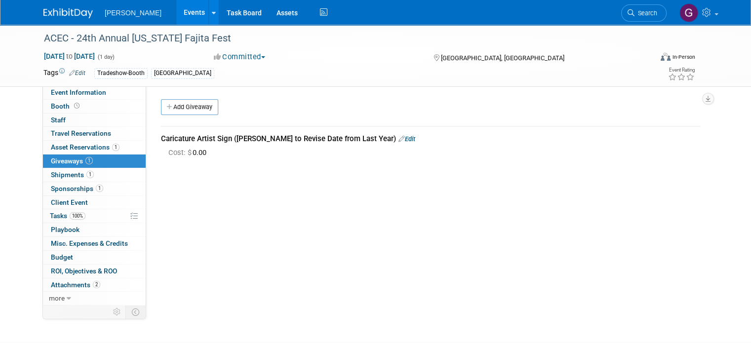
click at [399, 141] on link "Edit" at bounding box center [407, 138] width 17 height 7
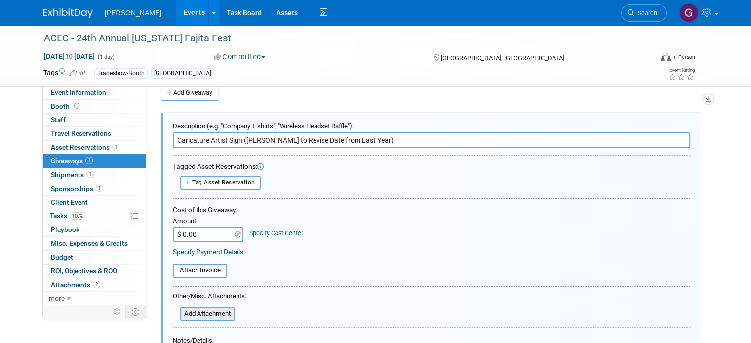
click at [202, 314] on input "file" at bounding box center [175, 314] width 118 height 12
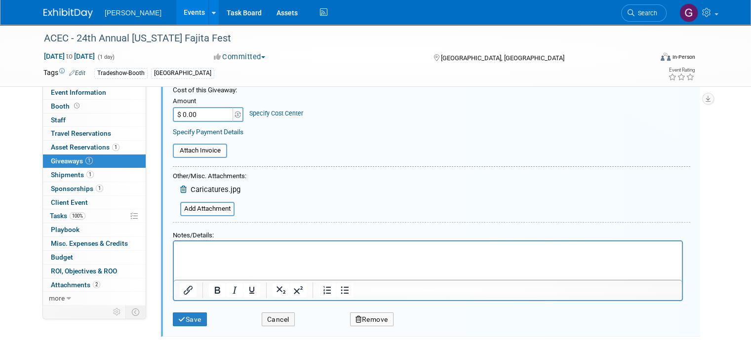
scroll to position [132, 0]
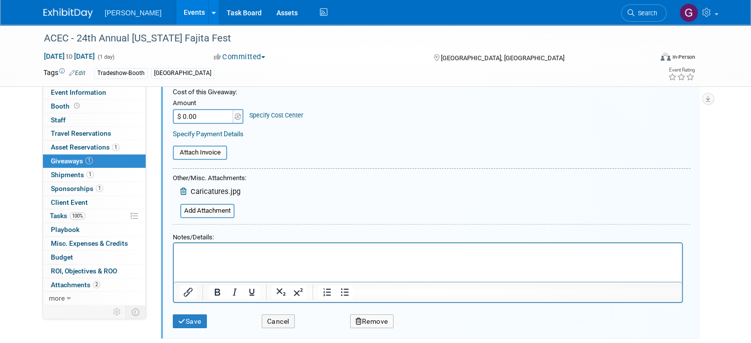
click at [334, 257] on html at bounding box center [428, 250] width 508 height 14
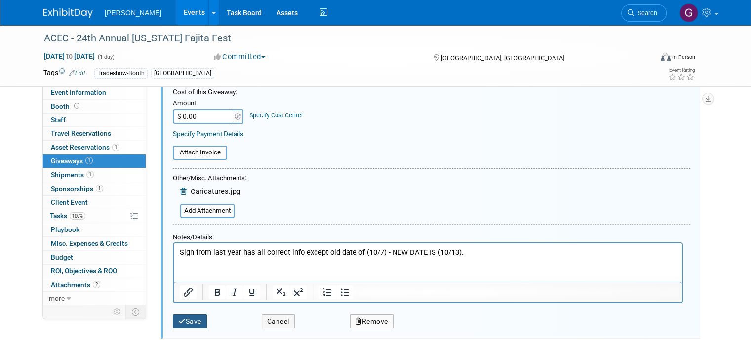
click at [186, 319] on button "Save" at bounding box center [190, 322] width 34 height 14
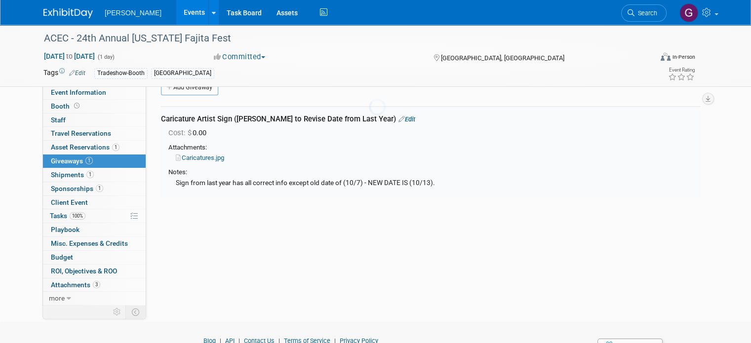
scroll to position [14, 0]
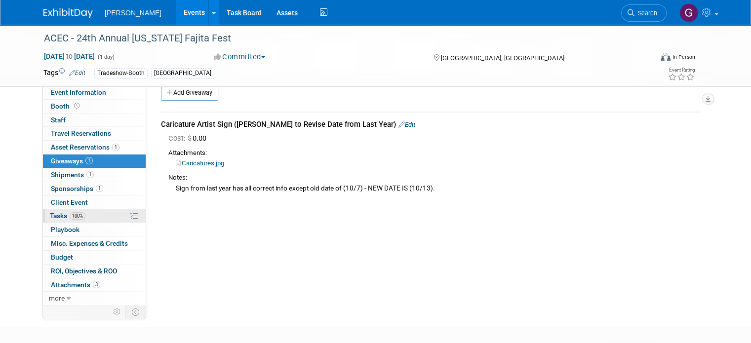
click at [91, 218] on link "100% Tasks 100%" at bounding box center [94, 215] width 103 height 13
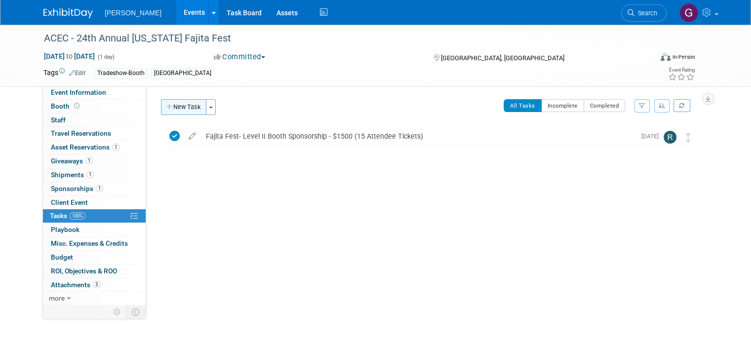
click at [182, 110] on button "New Task" at bounding box center [183, 107] width 45 height 16
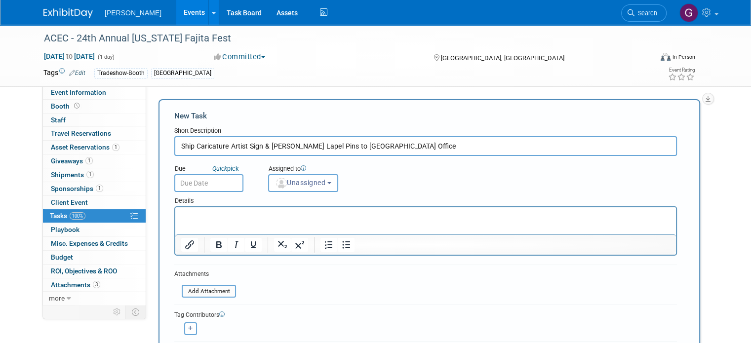
type input "Ship Caricature Artist Sign & Woolpert Lapel Pins to Houston Office"
click at [186, 190] on input "text" at bounding box center [208, 183] width 69 height 18
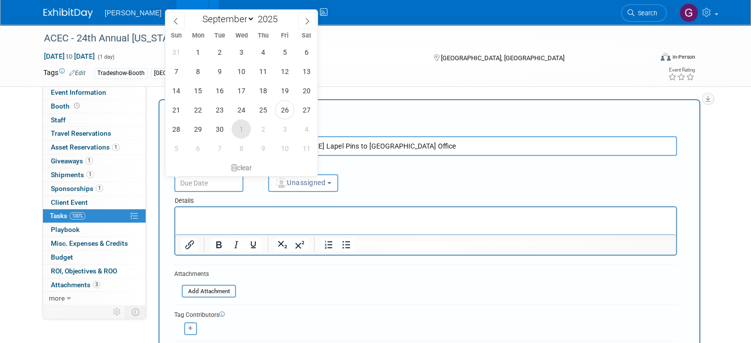
click at [243, 129] on span "1" at bounding box center [241, 129] width 19 height 19
type input "Oct 1, 2025"
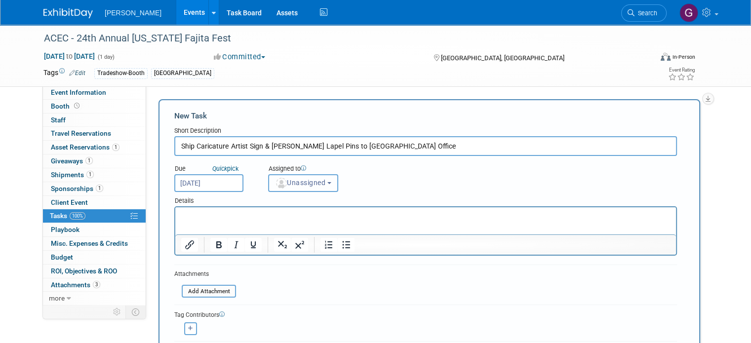
click at [283, 181] on span "Unassigned" at bounding box center [300, 183] width 50 height 8
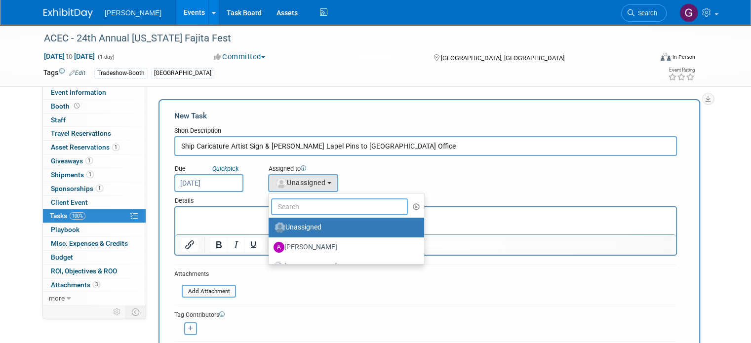
click at [297, 210] on input "text" at bounding box center [339, 207] width 137 height 17
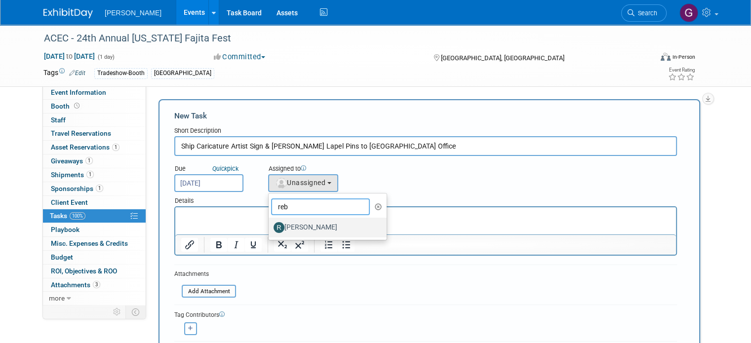
type input "reb"
click at [298, 226] on label "[PERSON_NAME]" at bounding box center [325, 228] width 103 height 16
click at [270, 226] on input "[PERSON_NAME]" at bounding box center [267, 226] width 6 height 6
select select "844a177d-a181-44ff-a72a-5731d68e4351"
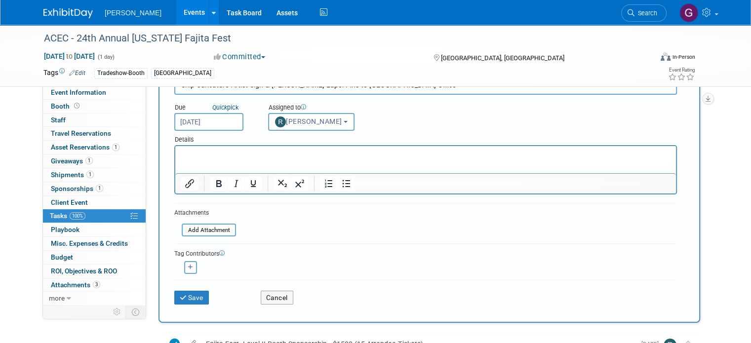
scroll to position [53, 0]
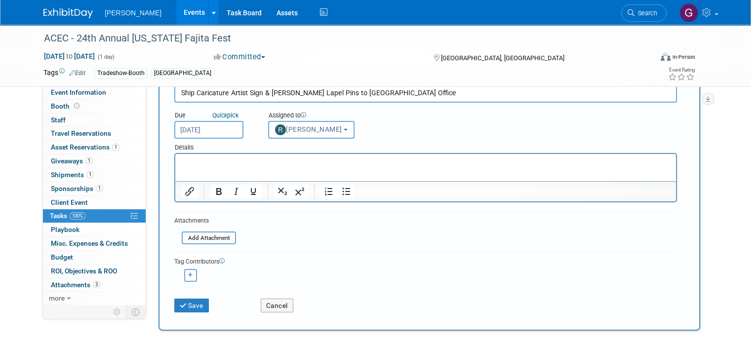
click at [324, 93] on input "Ship Caricature Artist Sign & Woolpert Lapel Pins to Houston Office" at bounding box center [425, 93] width 503 height 20
type input "Ship Caricature Artist Sign & Woolpert Lapel Pins (25) to Houston Office"
click at [185, 270] on button "button" at bounding box center [190, 275] width 13 height 13
select select
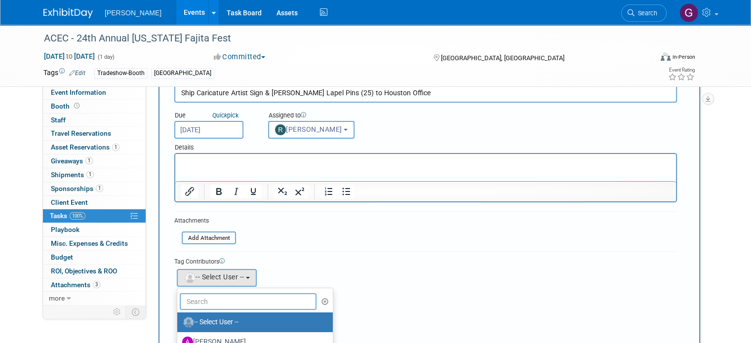
click at [203, 296] on input "text" at bounding box center [248, 301] width 137 height 17
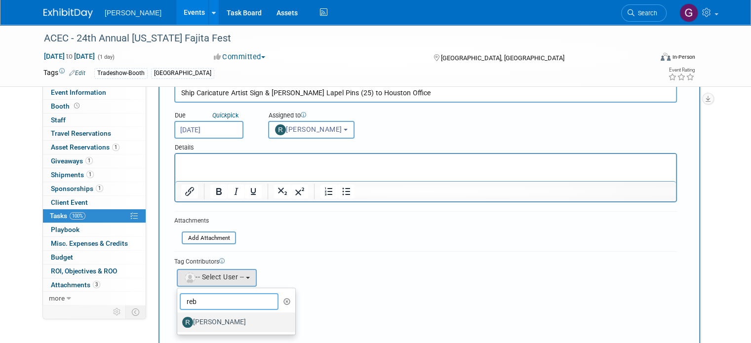
type input "reb"
click at [210, 320] on label "[PERSON_NAME]" at bounding box center [233, 323] width 103 height 16
click at [179, 320] on input "[PERSON_NAME]" at bounding box center [175, 321] width 6 height 6
select select "844a177d-a181-44ff-a72a-5731d68e4351"
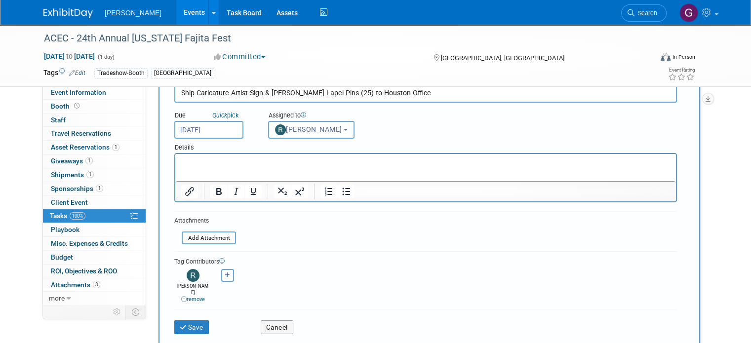
click at [225, 274] on icon "button" at bounding box center [227, 275] width 5 height 5
select select
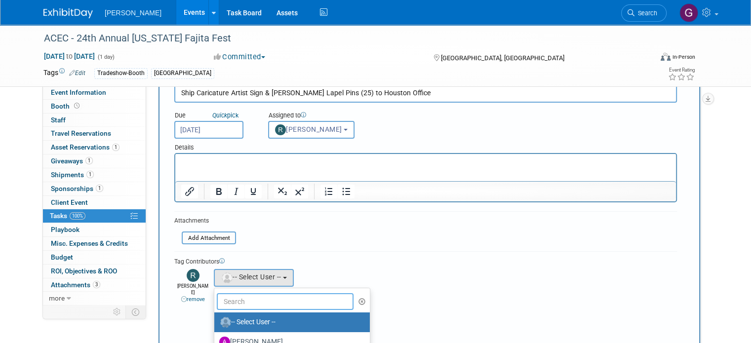
click at [229, 300] on input "text" at bounding box center [285, 301] width 137 height 17
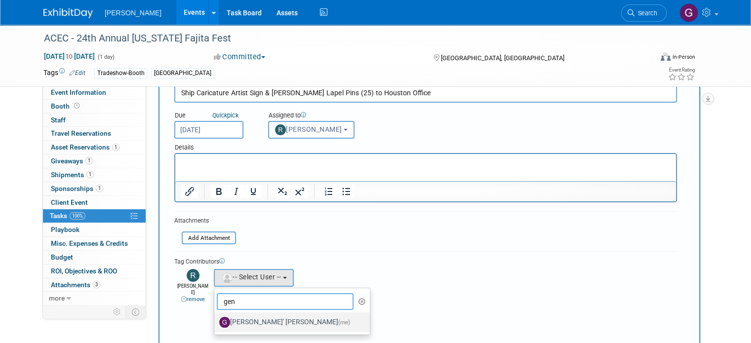
type input "gen"
click at [234, 322] on label "Genee' Mengarelli (me)" at bounding box center [289, 323] width 141 height 16
click at [216, 322] on input "Genee' Mengarelli (me)" at bounding box center [212, 321] width 6 height 6
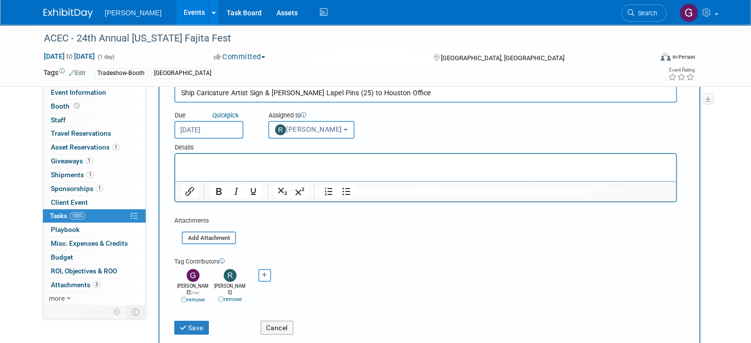
click at [230, 161] on p "Rich Text Area. Press ALT-0 for help." at bounding box center [425, 163] width 489 height 10
click at [409, 157] on html "Checking with Shannon on those cactus stress releivers - TBD!" at bounding box center [425, 161] width 501 height 14
drag, startPoint x: 393, startPoint y: 162, endPoint x: 146, endPoint y: 183, distance: 248.4
click at [175, 168] on html "Checking with Shannon on those cactus stress releivers - TBD!" at bounding box center [425, 161] width 501 height 14
click at [182, 322] on button "Save" at bounding box center [191, 328] width 35 height 14
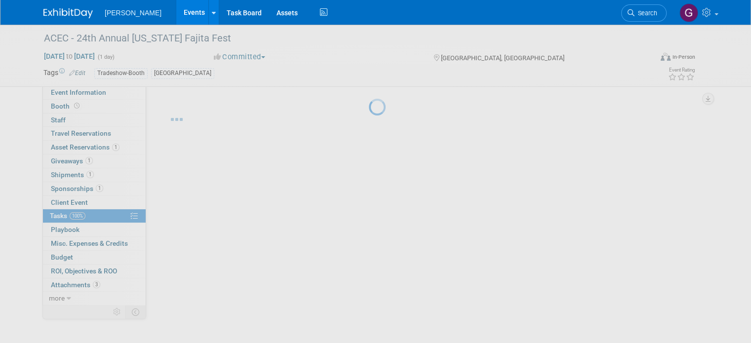
scroll to position [0, 0]
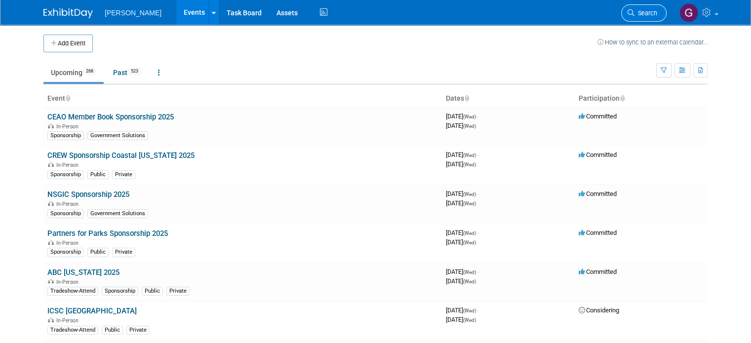
click at [635, 12] on icon at bounding box center [631, 12] width 7 height 7
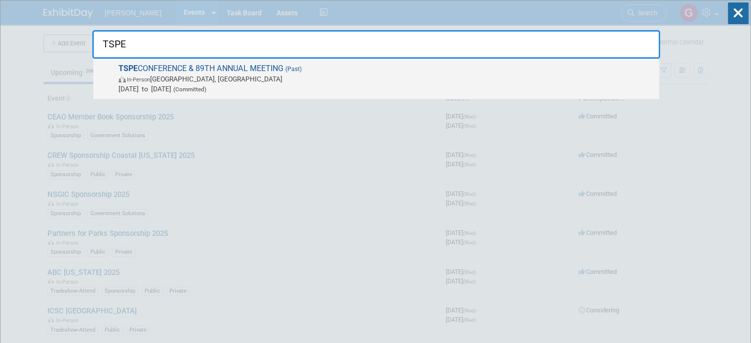
type input "TSPE"
click at [291, 74] on span "In-Person [GEOGRAPHIC_DATA], [GEOGRAPHIC_DATA]" at bounding box center [387, 79] width 536 height 10
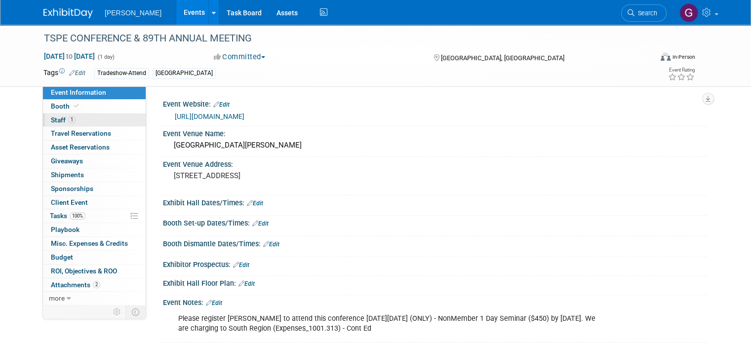
click at [73, 122] on link "1 Staff 1" at bounding box center [94, 120] width 103 height 13
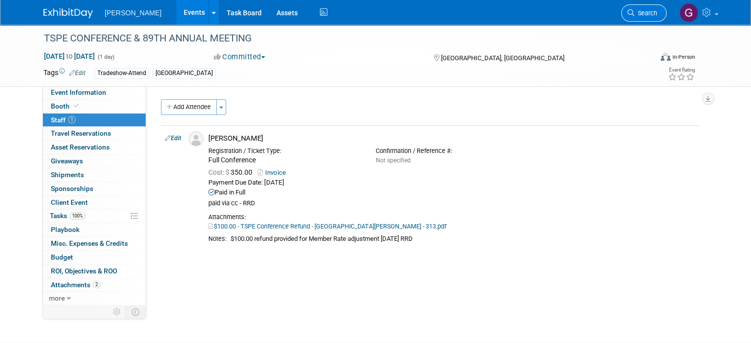
click at [646, 10] on span "Search" at bounding box center [646, 12] width 23 height 7
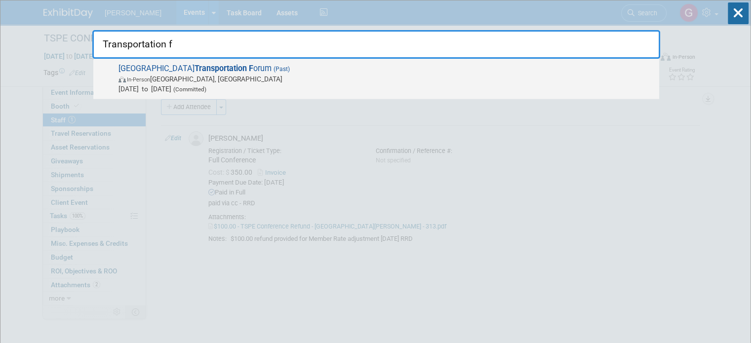
type input "Transportation f"
click at [548, 79] on span "In-Person [GEOGRAPHIC_DATA], [GEOGRAPHIC_DATA]" at bounding box center [387, 79] width 536 height 10
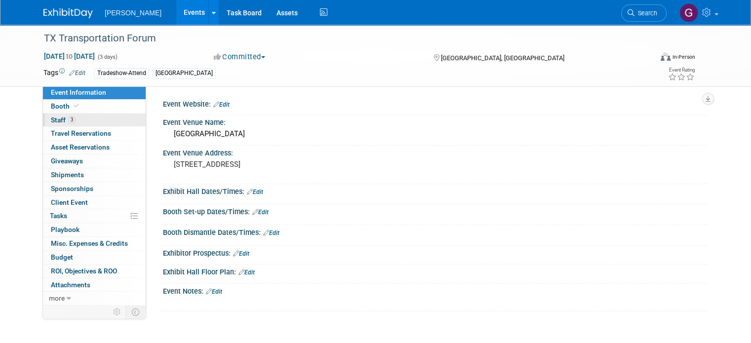
click at [94, 125] on link "3 Staff 3" at bounding box center [94, 120] width 103 height 13
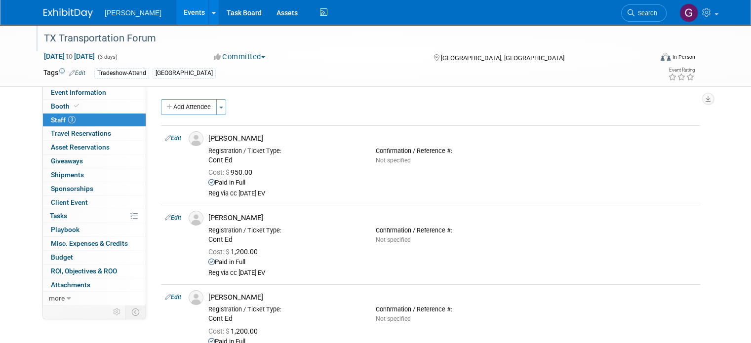
click at [107, 38] on div "TX Transportation Forum" at bounding box center [340, 39] width 600 height 18
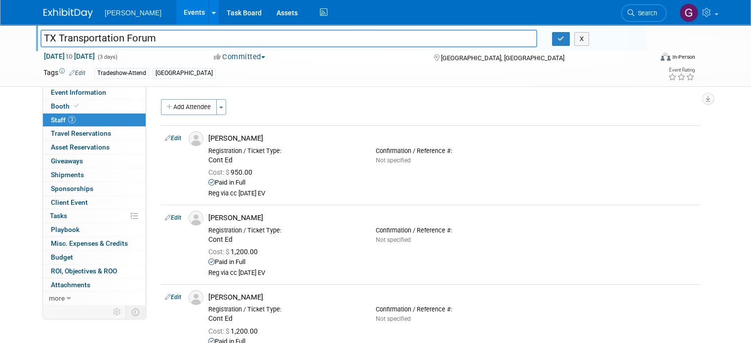
click at [40, 35] on input "TX Transportation Forum" at bounding box center [288, 38] width 497 height 17
type input "TTI - TX Transportation Forum"
click at [565, 40] on icon "button" at bounding box center [561, 39] width 7 height 6
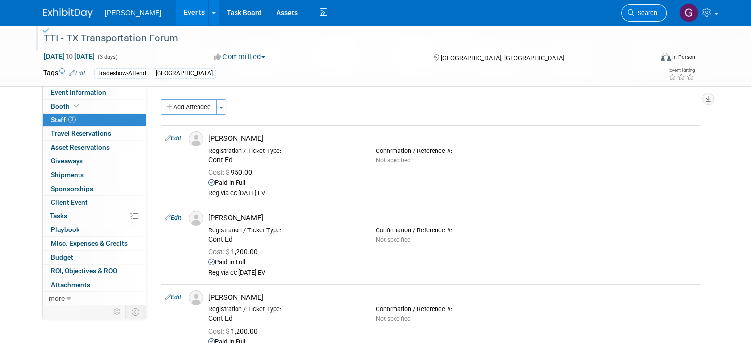
click at [657, 13] on span "Search" at bounding box center [646, 12] width 23 height 7
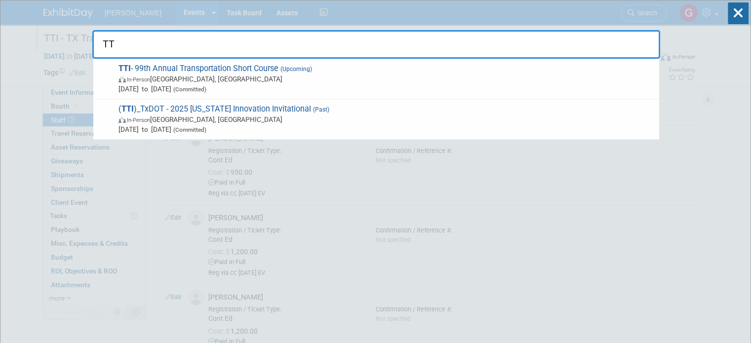
type input "T"
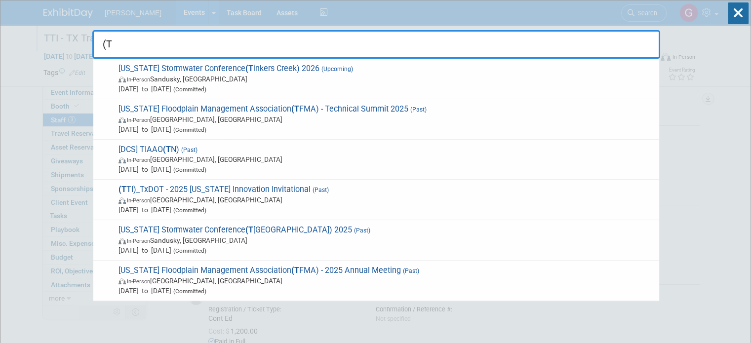
type input "("
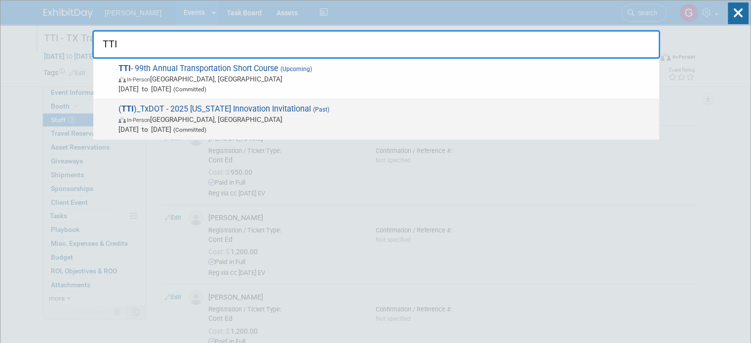
type input "TTI"
click at [419, 126] on span "Jun 16, 2025 to Jun 19, 2025 (Committed)" at bounding box center [387, 129] width 536 height 10
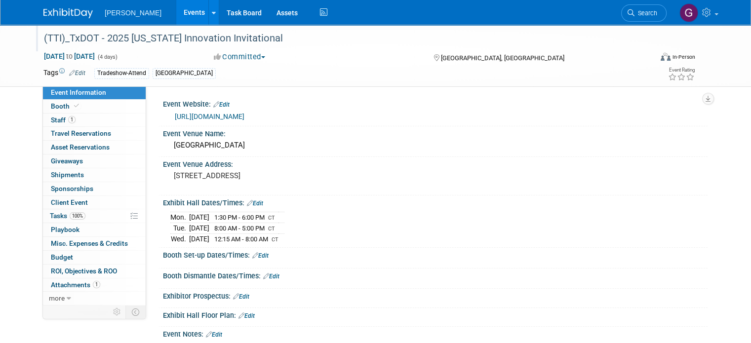
click at [51, 42] on div "(TTI)_TxDOT - 2025 [US_STATE] Innovation Invitational" at bounding box center [340, 39] width 600 height 18
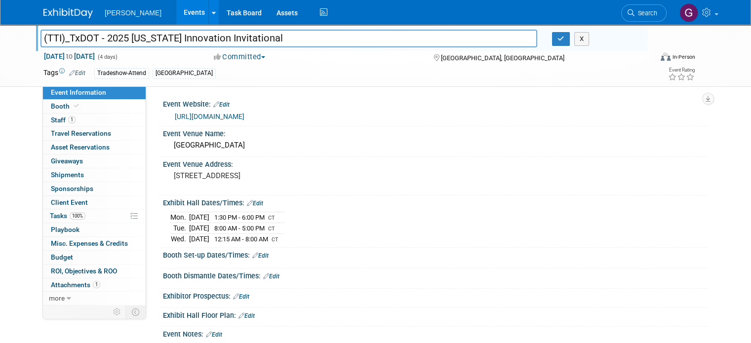
click at [40, 35] on input "(TTI)_TxDOT - 2025 [US_STATE] Innovation Invitational" at bounding box center [288, 38] width 497 height 17
click at [52, 39] on input "TTI)_TxDOT - 2025 [US_STATE] Innovation Invitational" at bounding box center [288, 38] width 497 height 17
type input "TTI_TxDOT - 2025 [US_STATE] Innovation Invitational"
click at [564, 39] on icon "button" at bounding box center [561, 39] width 7 height 6
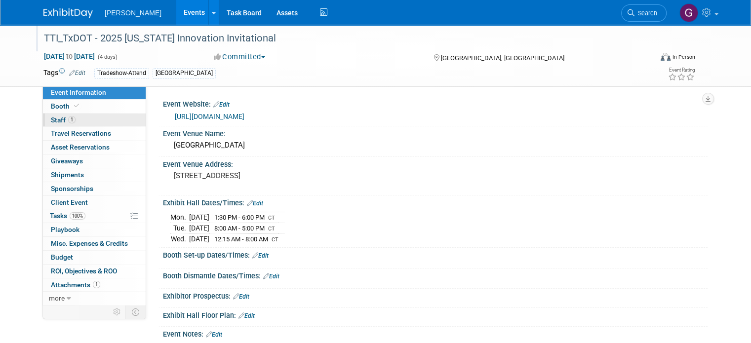
click at [91, 117] on link "1 Staff 1" at bounding box center [94, 120] width 103 height 13
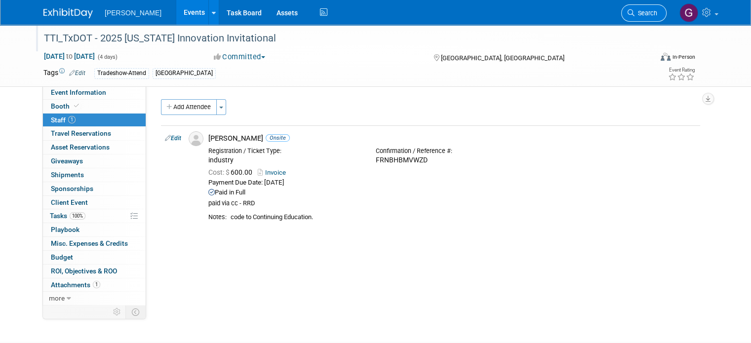
click at [657, 15] on span "Search" at bounding box center [646, 12] width 23 height 7
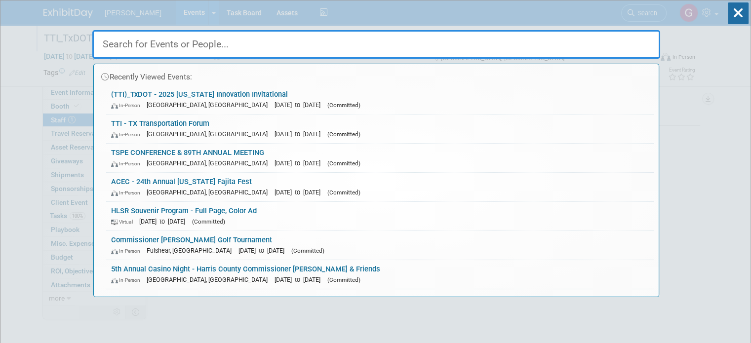
click at [409, 48] on input "text" at bounding box center [376, 44] width 568 height 29
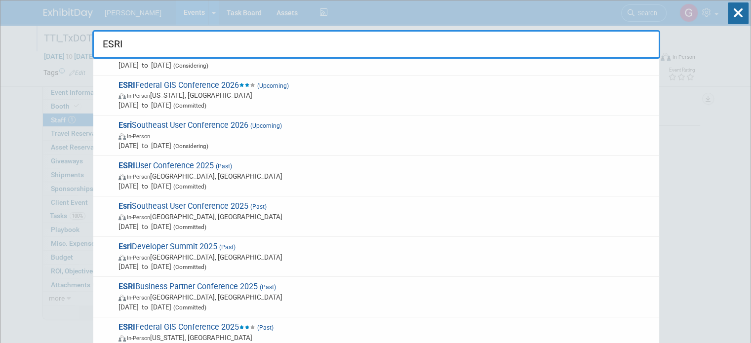
scroll to position [71, 0]
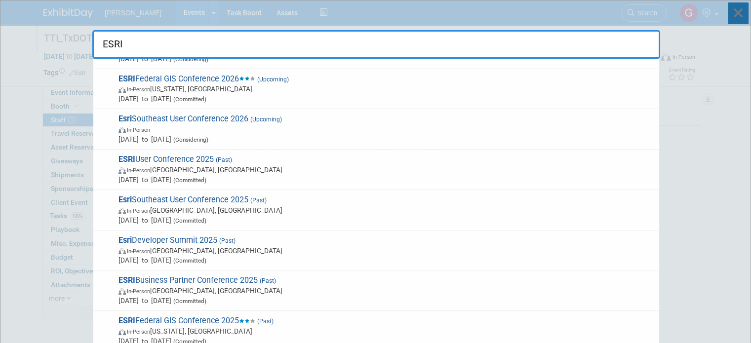
type input "ESRI"
click at [736, 19] on icon at bounding box center [738, 13] width 21 height 22
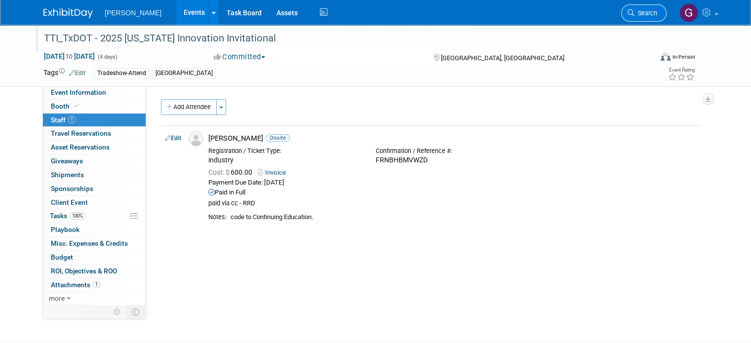
click at [656, 16] on span "Search" at bounding box center [646, 12] width 23 height 7
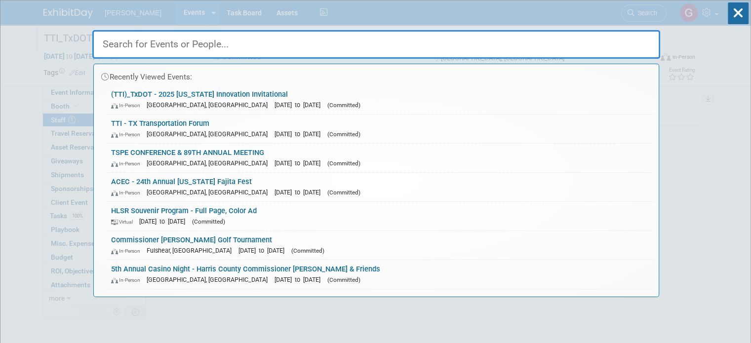
type input "G"
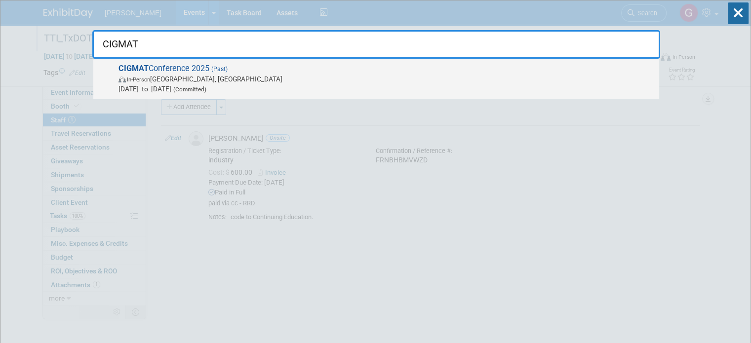
type input "CIGMAT"
click at [280, 69] on span "CIGMAT Conference 2025 (Past) In-Person [GEOGRAPHIC_DATA], [GEOGRAPHIC_DATA] [D…" at bounding box center [385, 79] width 539 height 30
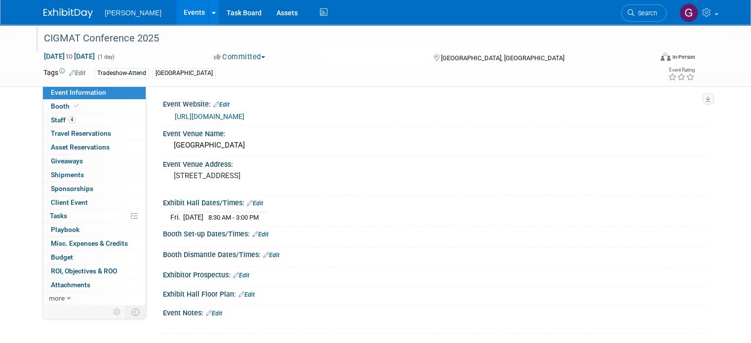
click at [186, 38] on div "CIGMAT Conference 2025" at bounding box center [340, 39] width 600 height 18
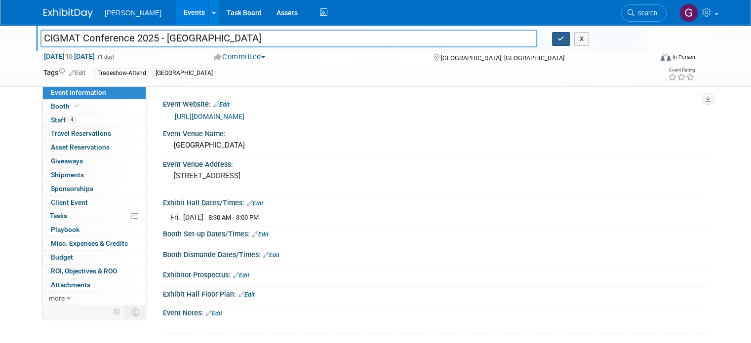
type input "CIGMAT Conference 2025 - [GEOGRAPHIC_DATA]"
click at [561, 35] on button "button" at bounding box center [561, 39] width 18 height 14
